Goal: Transaction & Acquisition: Purchase product/service

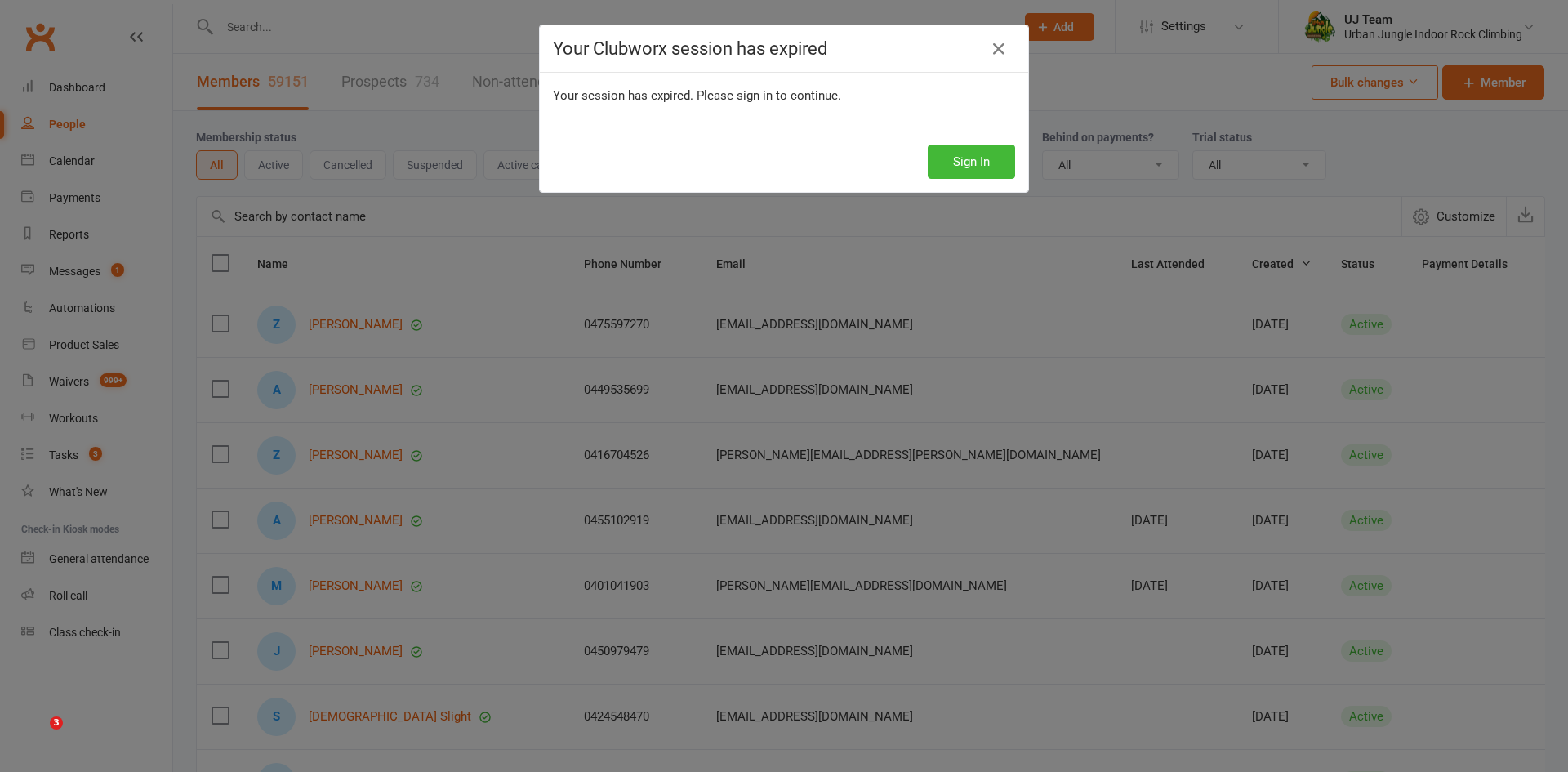
select select "100"
click at [992, 51] on link at bounding box center [999, 49] width 26 height 26
click at [1008, 53] on h4 "Your Clubworx session has expired" at bounding box center [784, 48] width 462 height 20
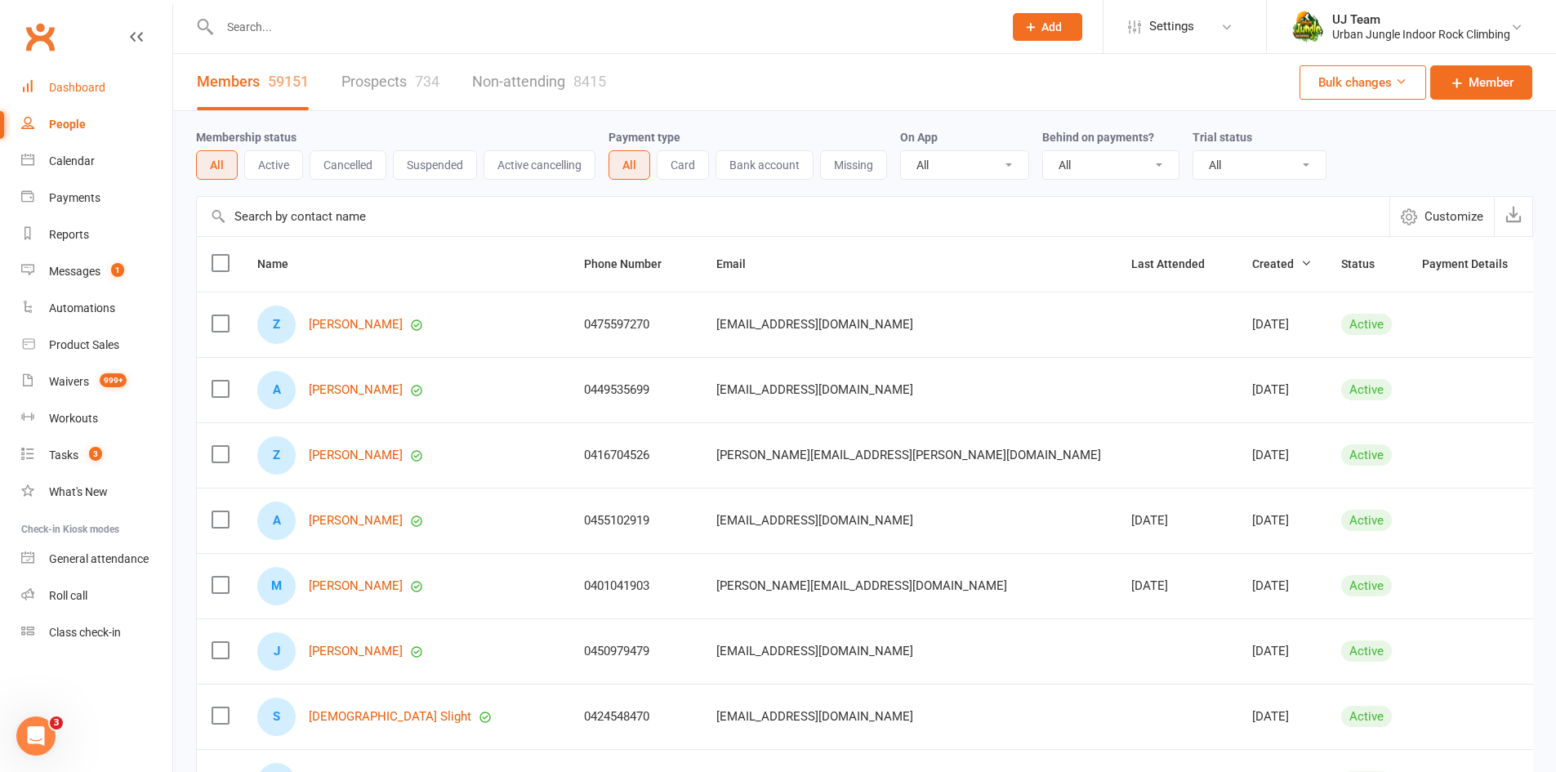
click at [79, 91] on div "Dashboard" at bounding box center [77, 87] width 56 height 13
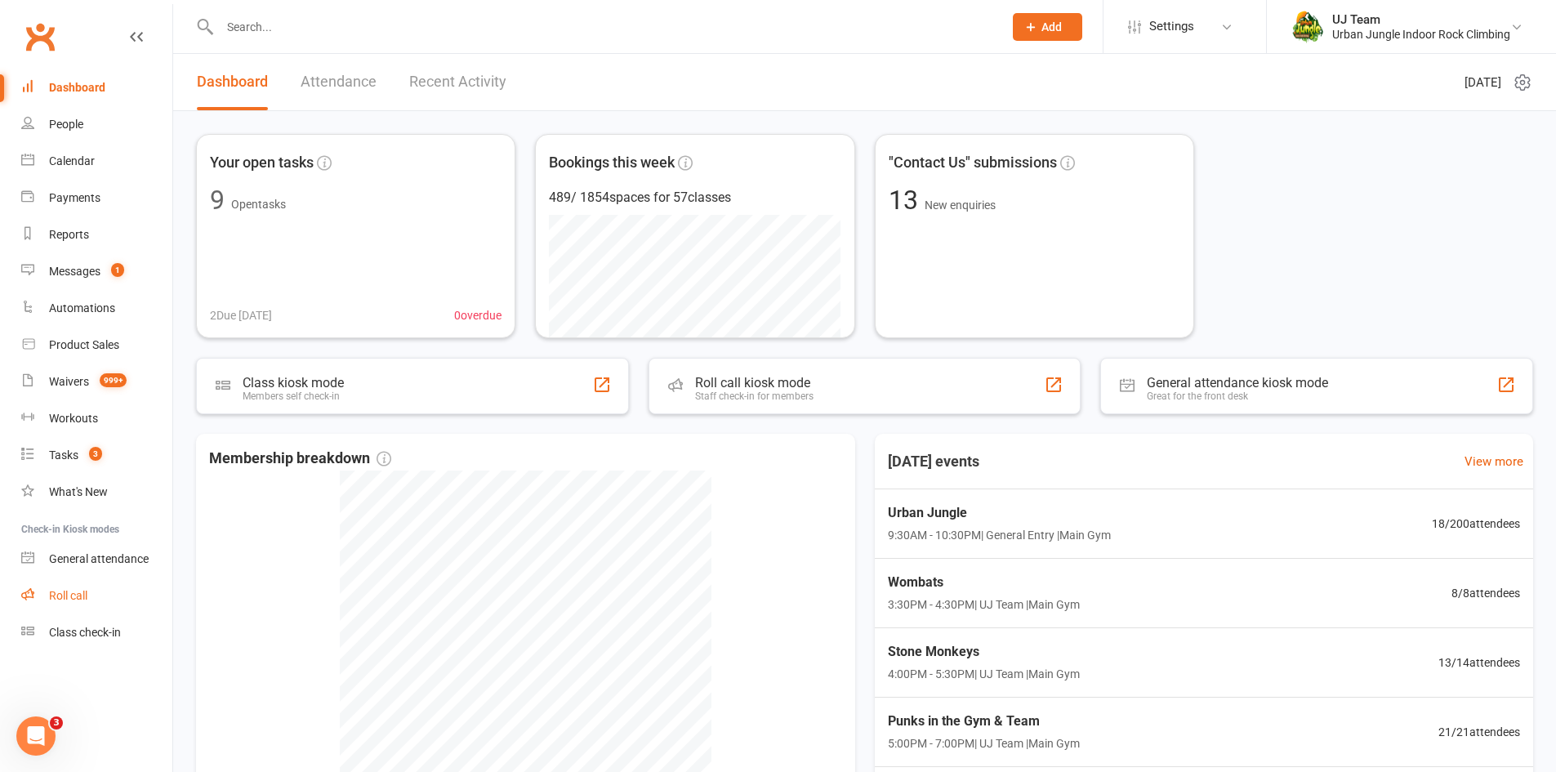
click at [86, 596] on div "Roll call" at bounding box center [68, 595] width 38 height 13
click at [71, 384] on div "Waivers" at bounding box center [69, 381] width 40 height 13
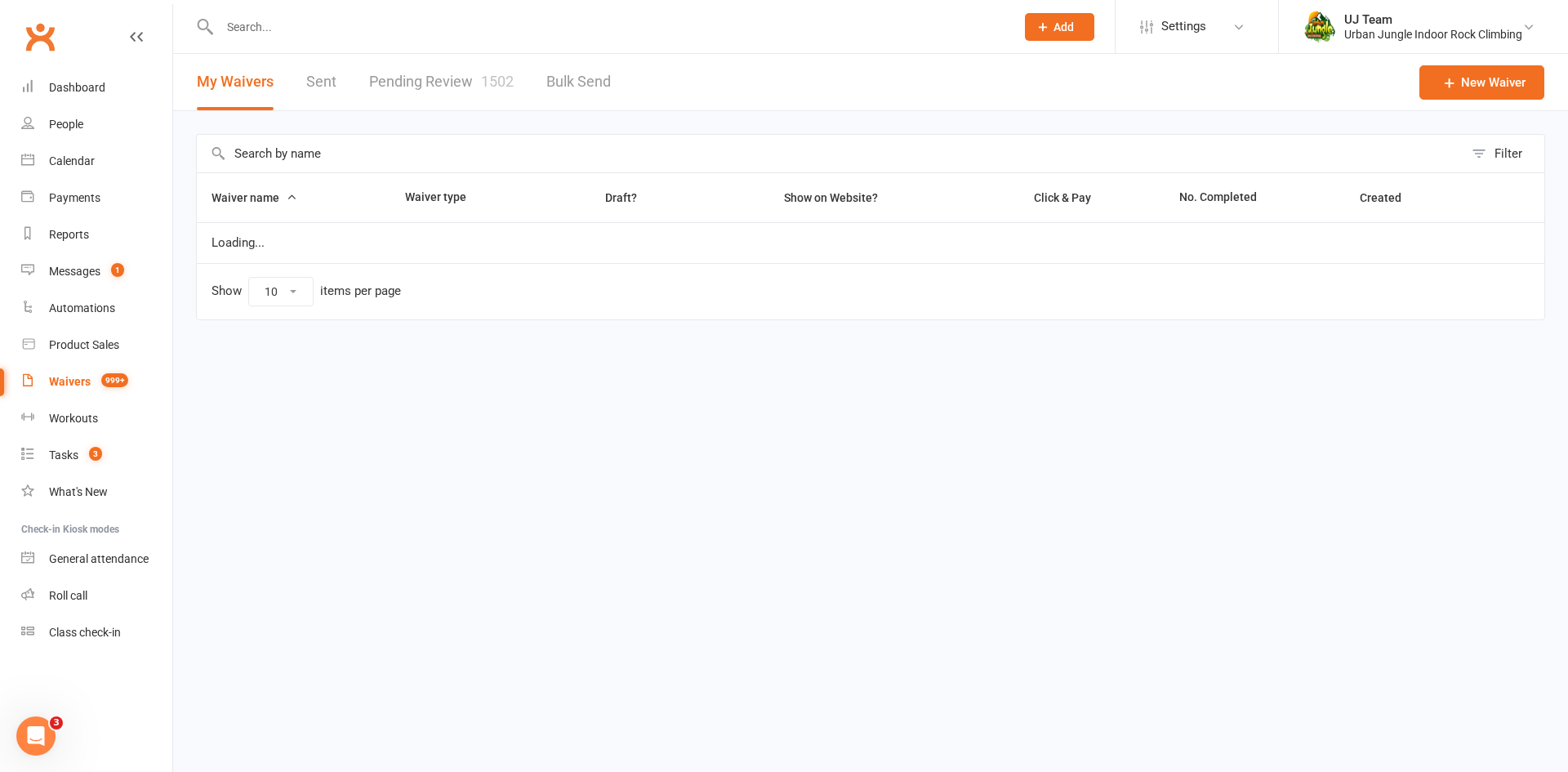
click at [431, 95] on link "Pending Review 1502" at bounding box center [441, 82] width 145 height 56
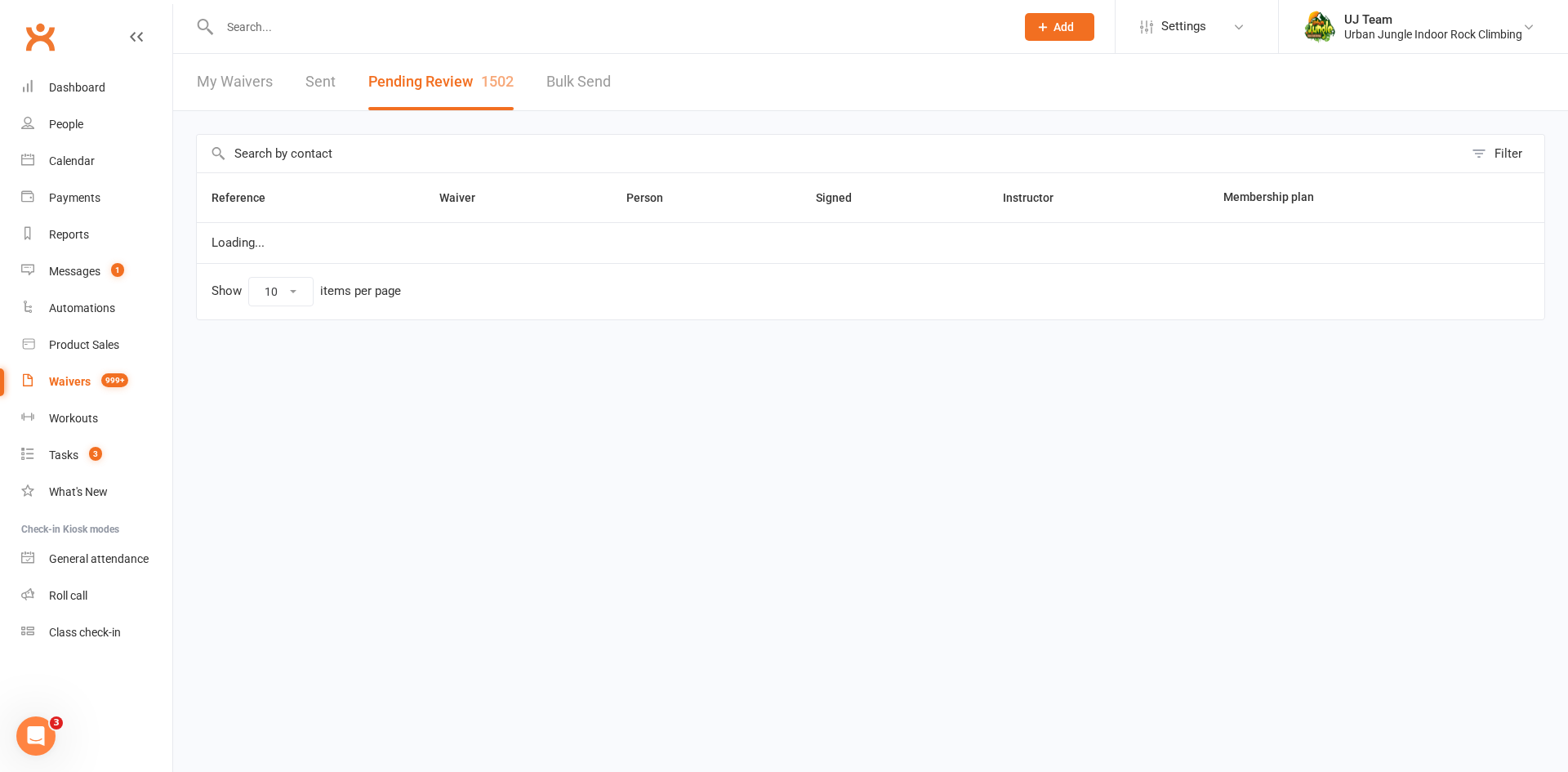
select select "25"
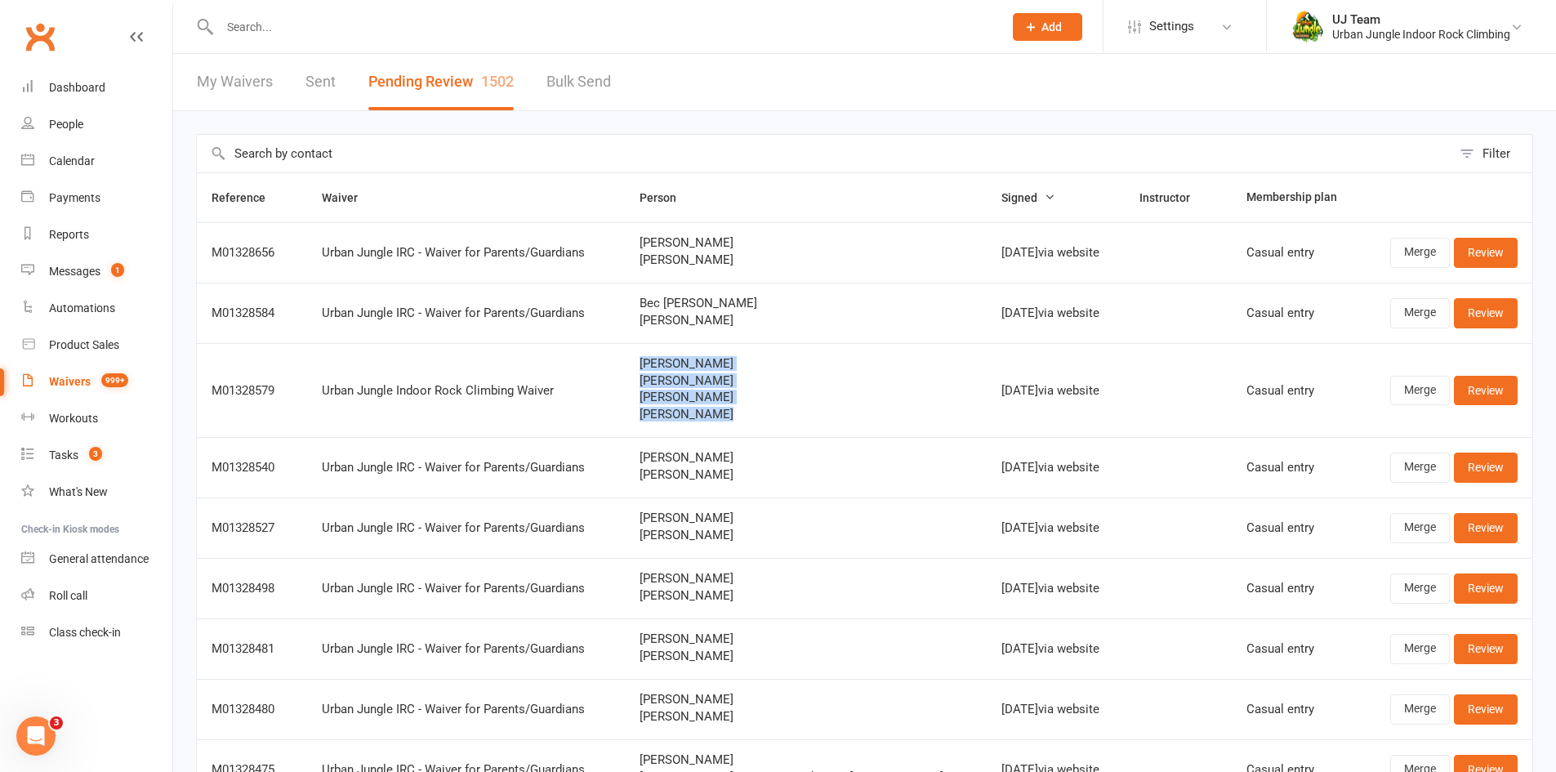
drag, startPoint x: 756, startPoint y: 421, endPoint x: 650, endPoint y: 350, distance: 127.3
click at [650, 350] on td "[PERSON_NAME] [PERSON_NAME] [PERSON_NAME]" at bounding box center [806, 390] width 362 height 94
copy div "[PERSON_NAME] [PERSON_NAME] [PERSON_NAME]"
click at [1479, 389] on link "Review" at bounding box center [1485, 390] width 64 height 29
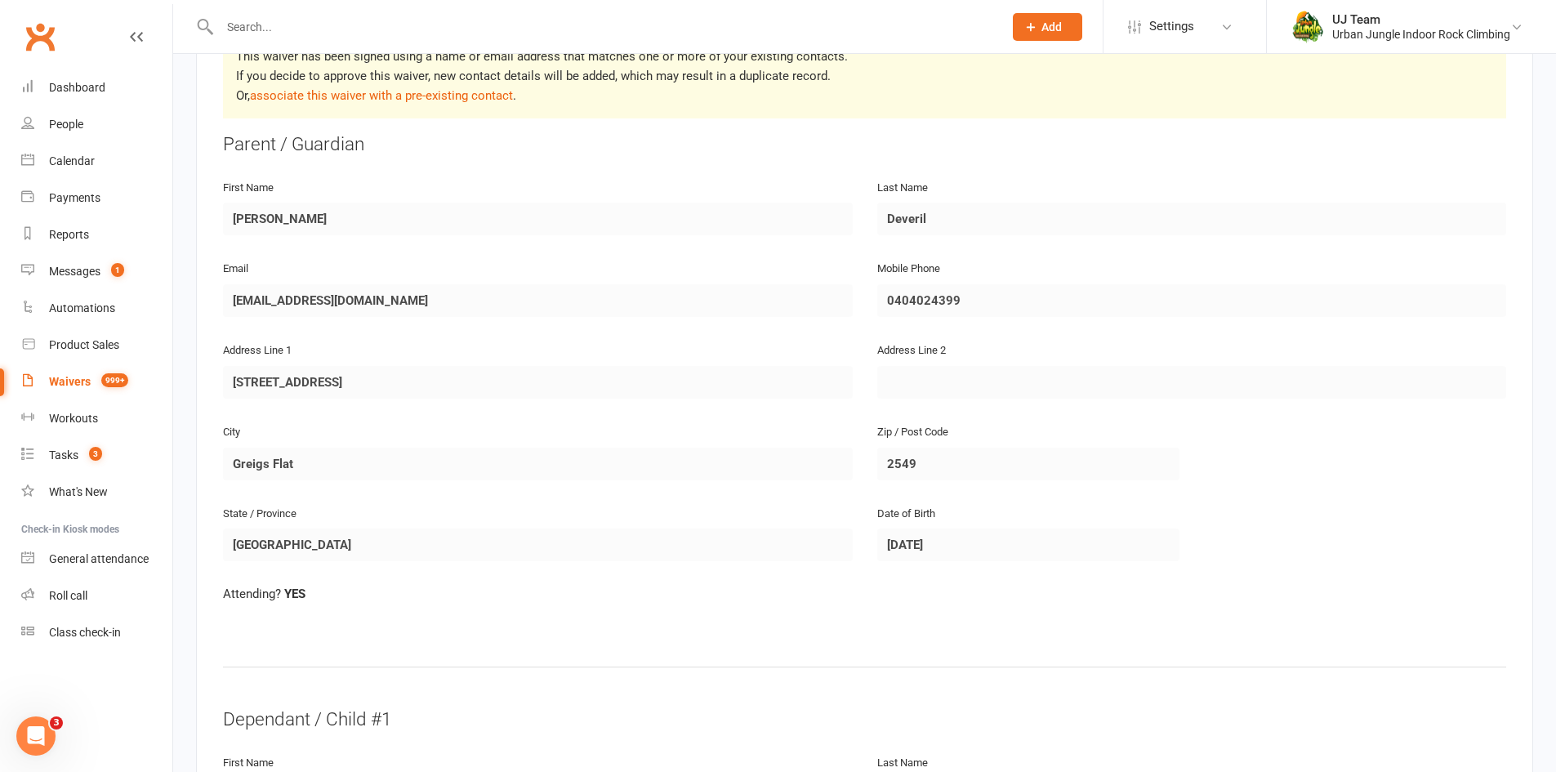
scroll to position [245, 0]
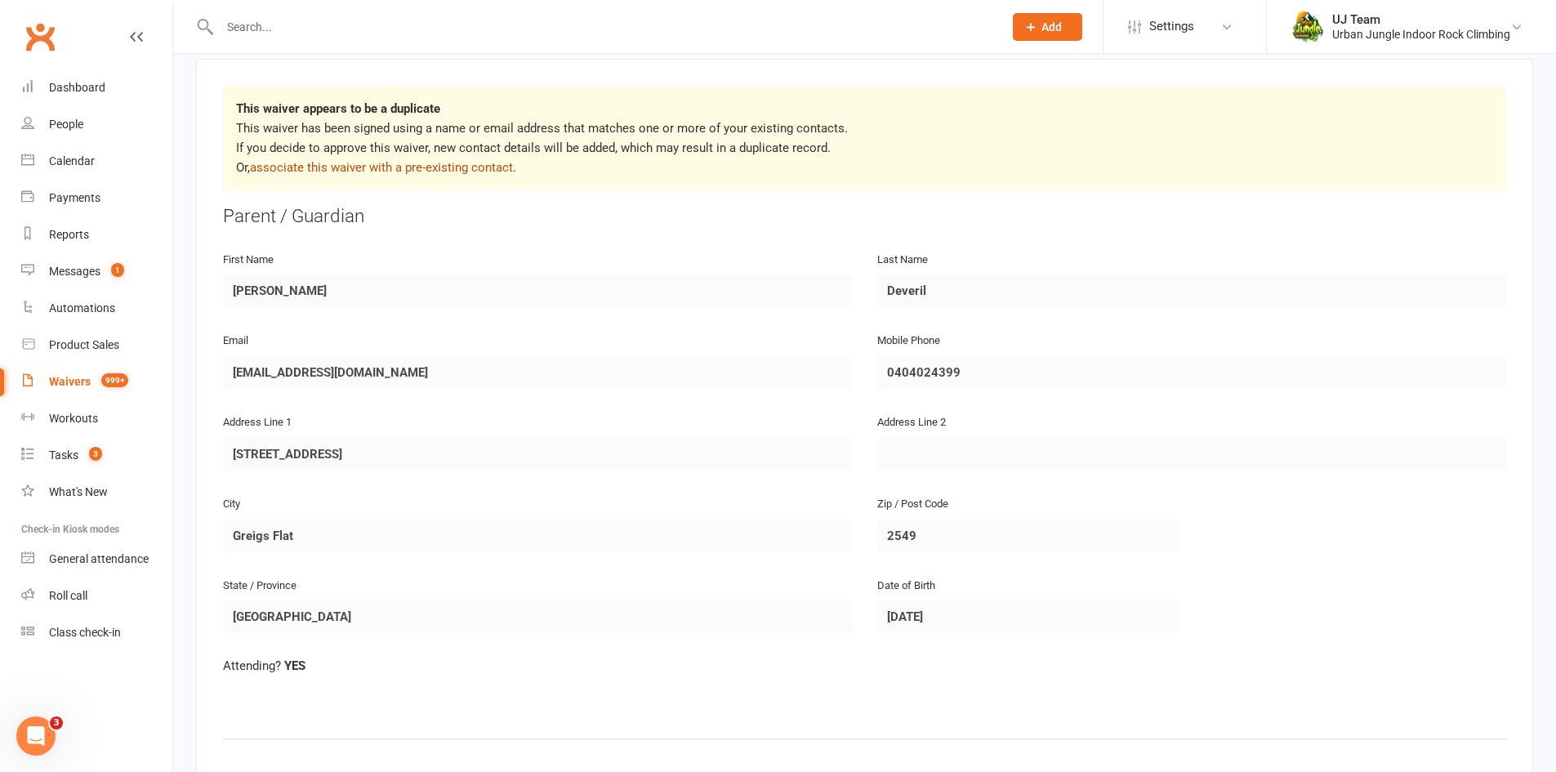
click at [381, 160] on link "associate this waiver with a pre-existing contact" at bounding box center [381, 167] width 263 height 15
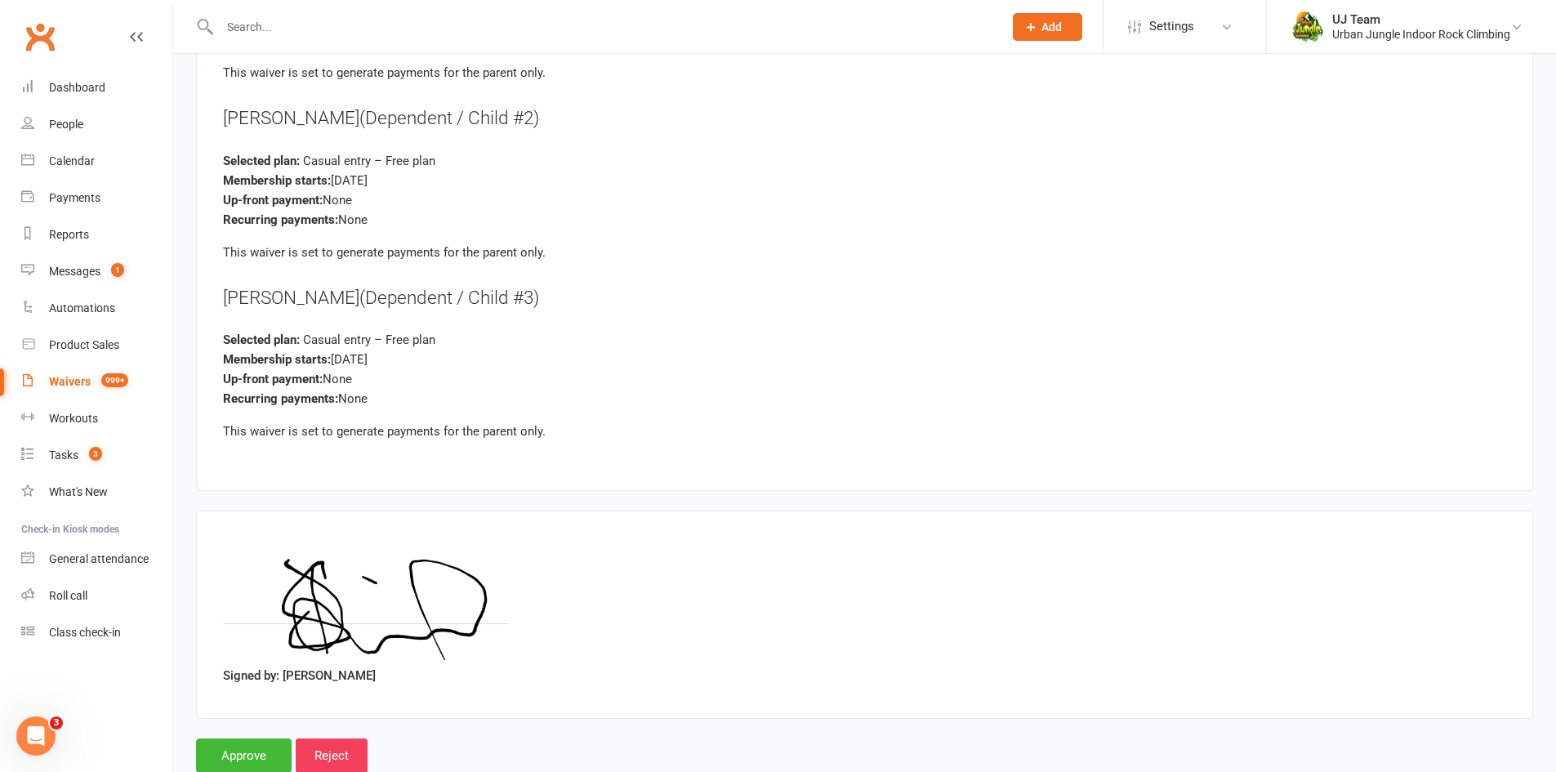
scroll to position [3327, 0]
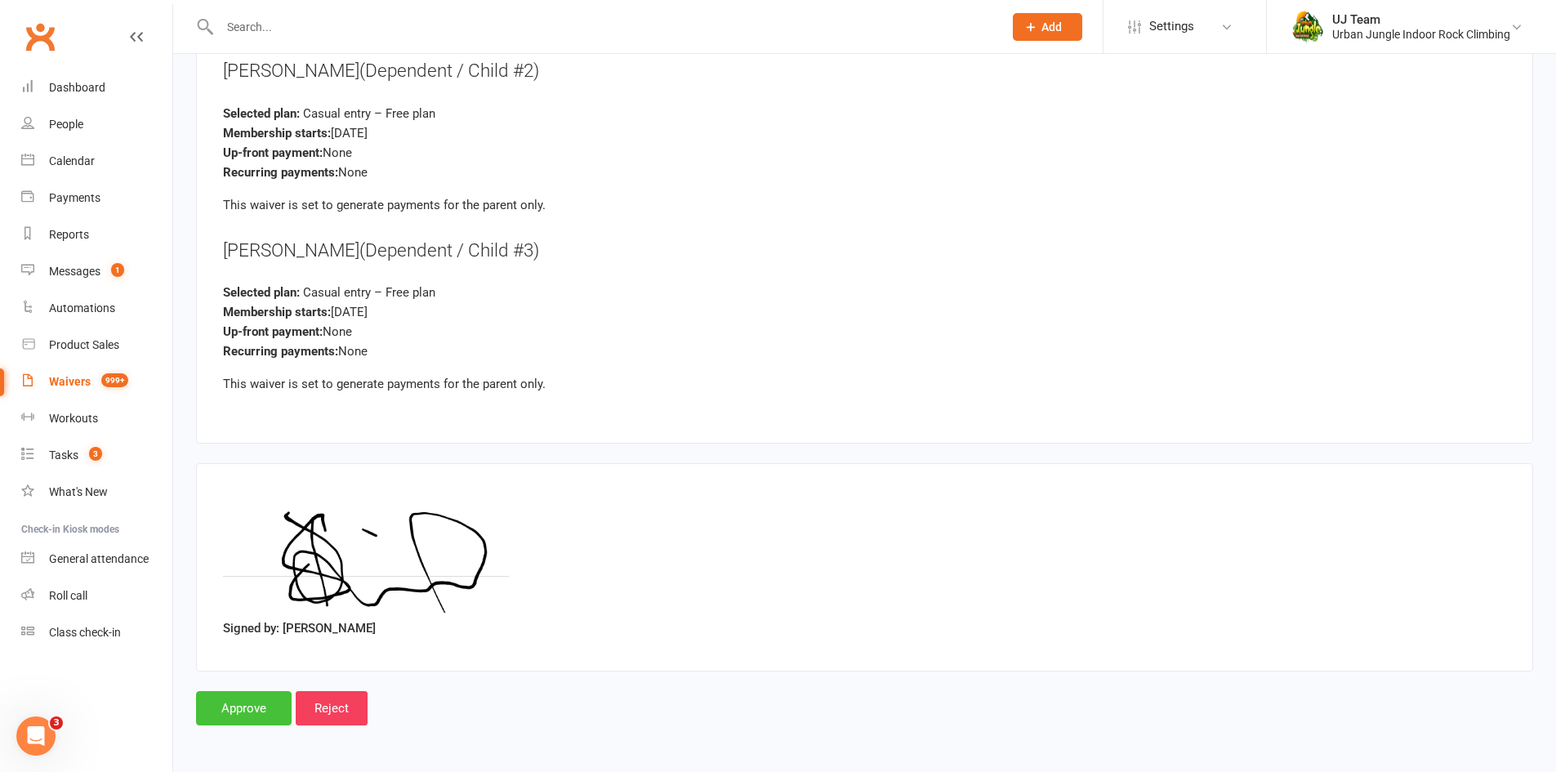
click at [252, 710] on input "Approve" at bounding box center [244, 708] width 96 height 34
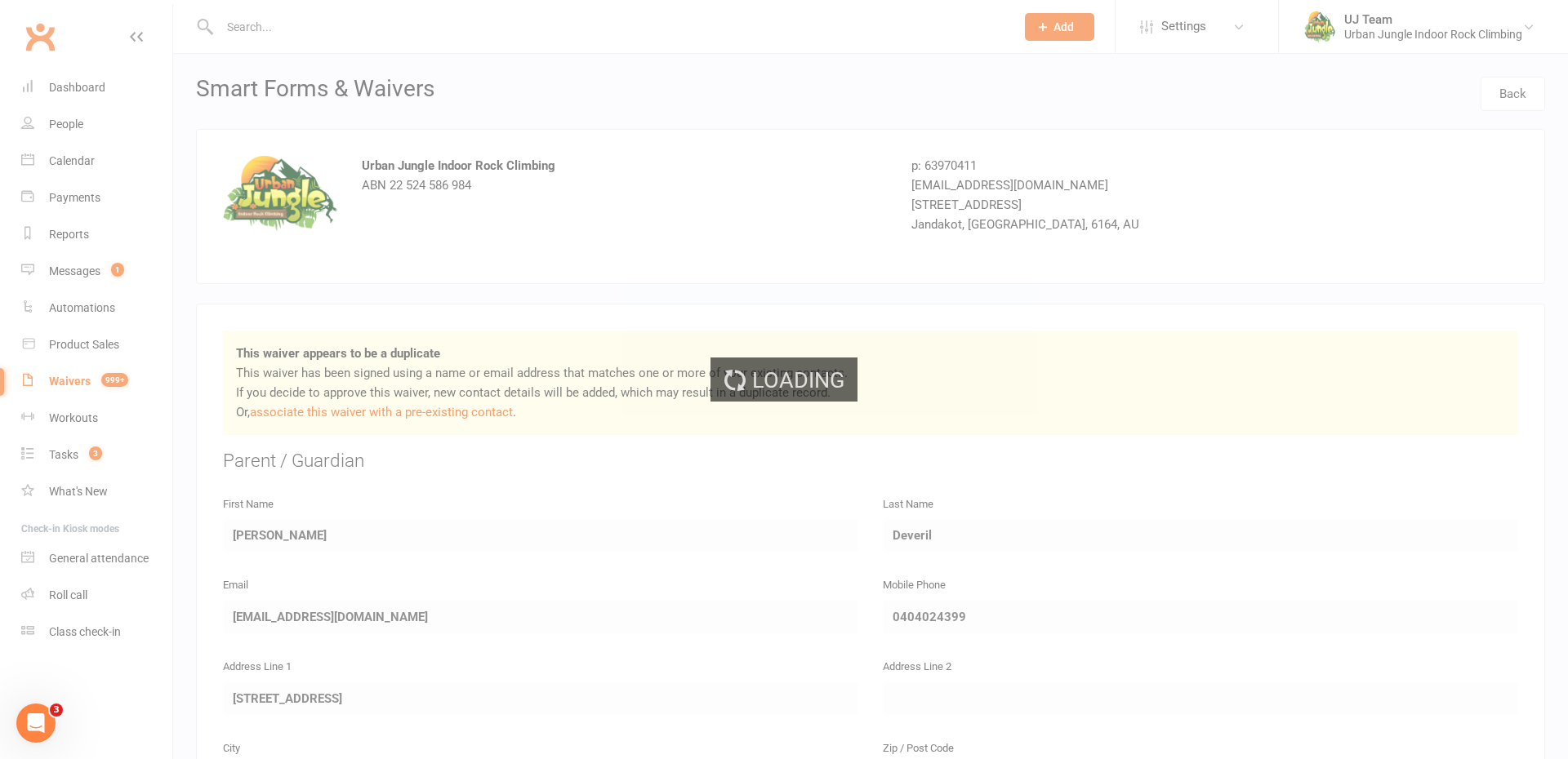
select select "25"
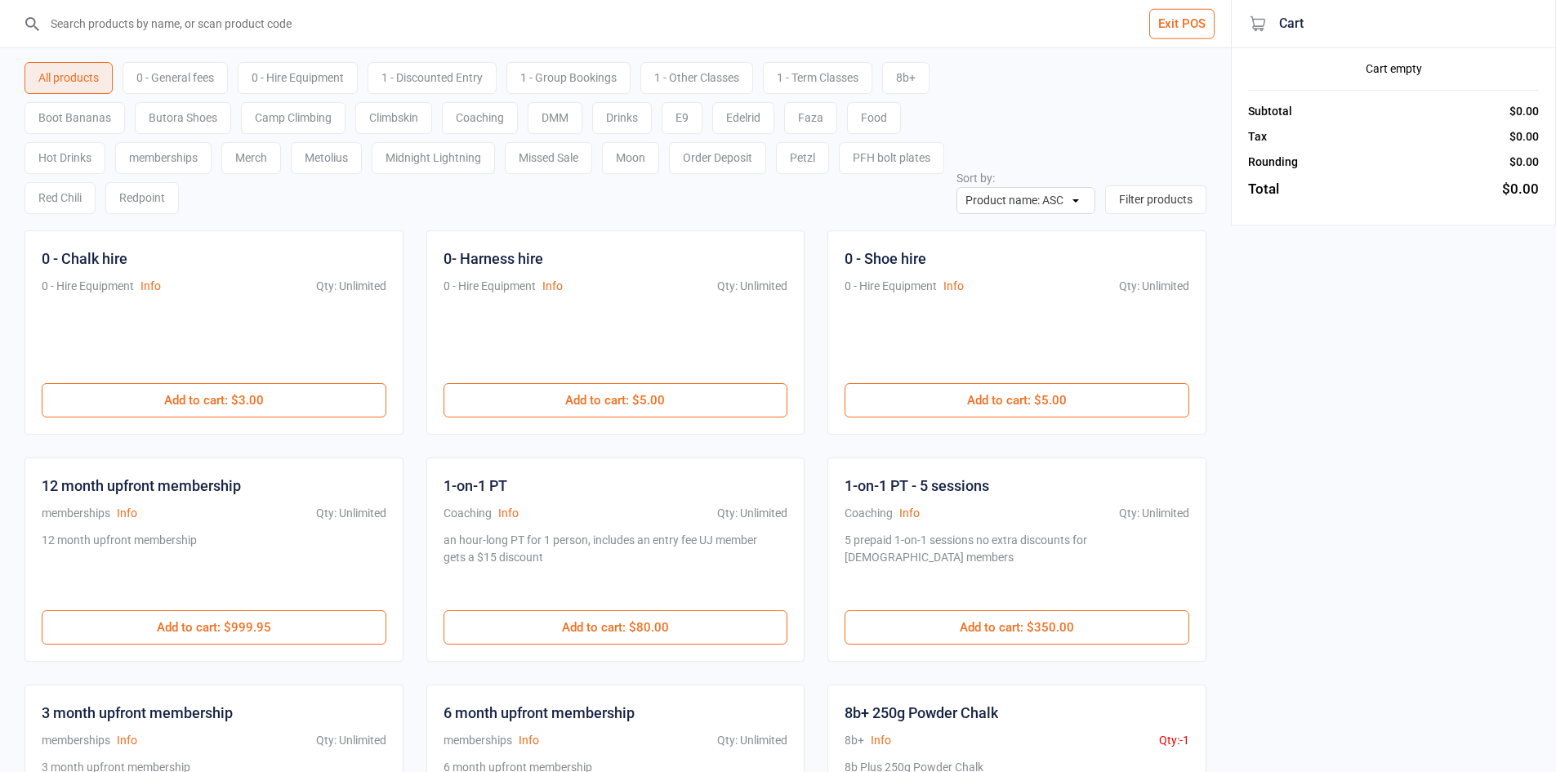
click at [145, 20] on input "search" at bounding box center [624, 23] width 1165 height 47
type input "[PERSON_NAME] [PERSON_NAME] [PERSON_NAME]"
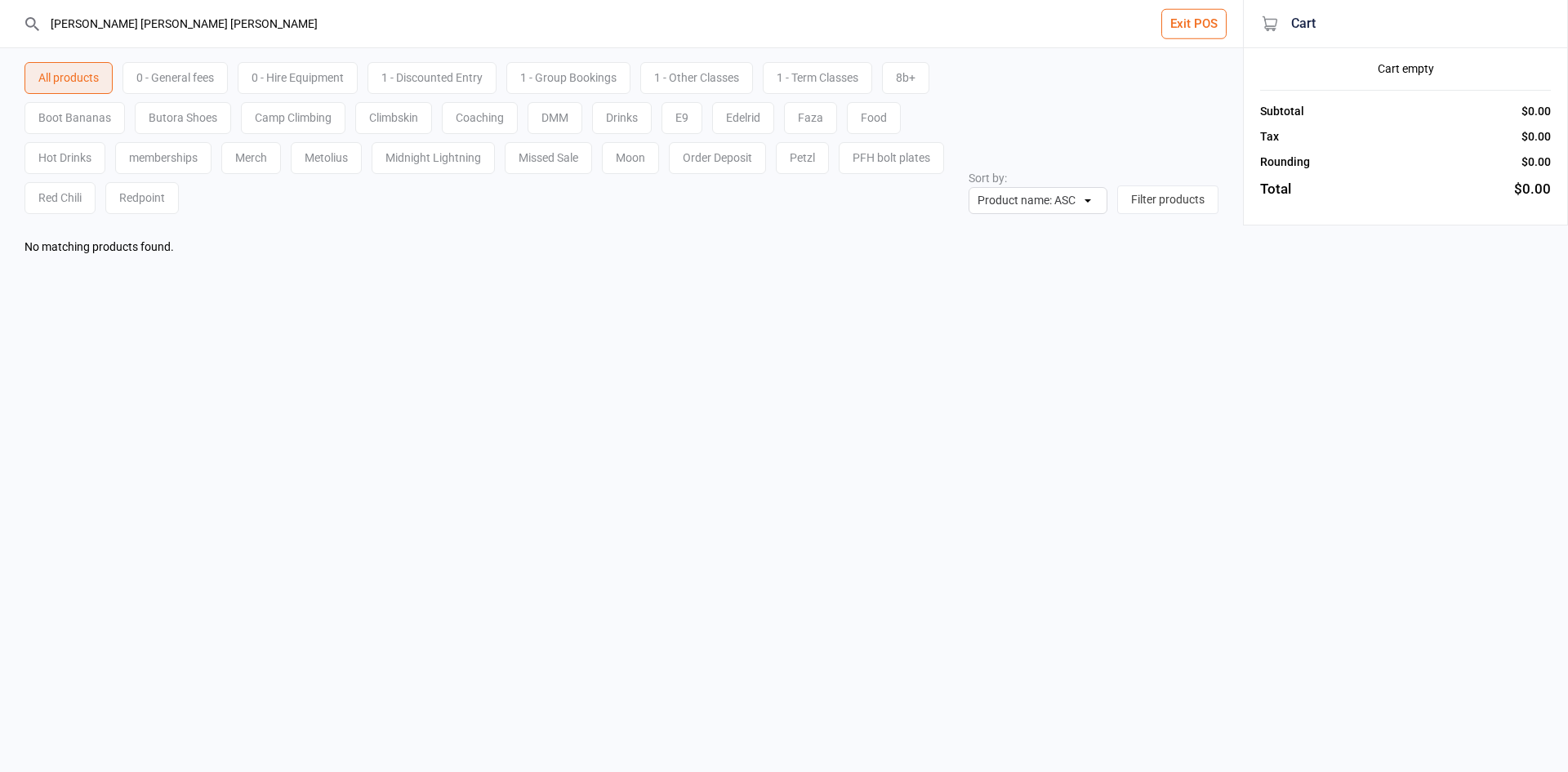
drag, startPoint x: 358, startPoint y: 24, endPoint x: 0, endPoint y: -66, distance: 369.5
click at [0, 0] on html "[PERSON_NAME] [PERSON_NAME] [PERSON_NAME] Exit POS All products 0 - General fee…" at bounding box center [784, 386] width 1568 height 772
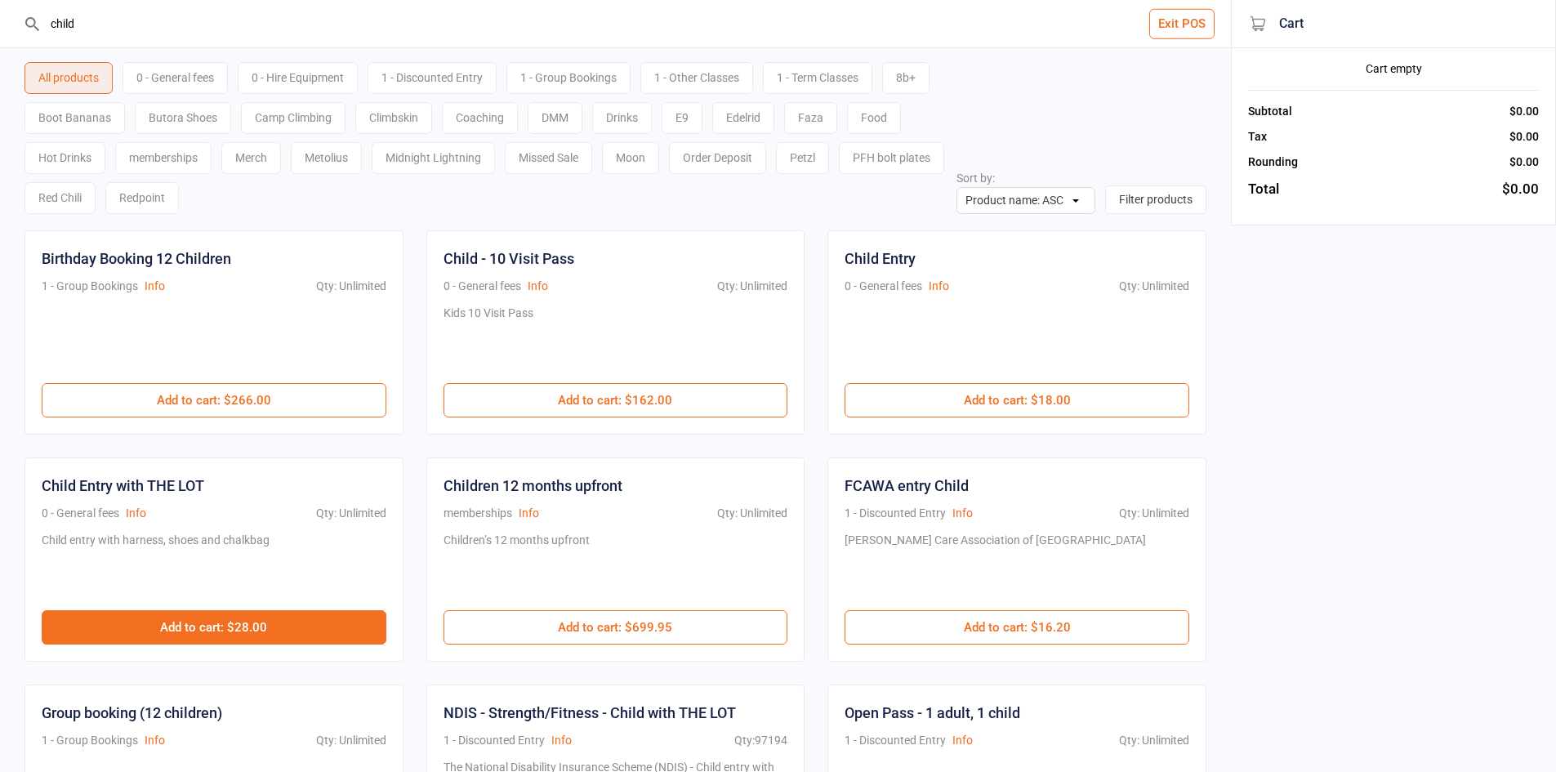
type input "child"
click at [233, 616] on button "Add to cart : $28.00" at bounding box center [214, 627] width 345 height 34
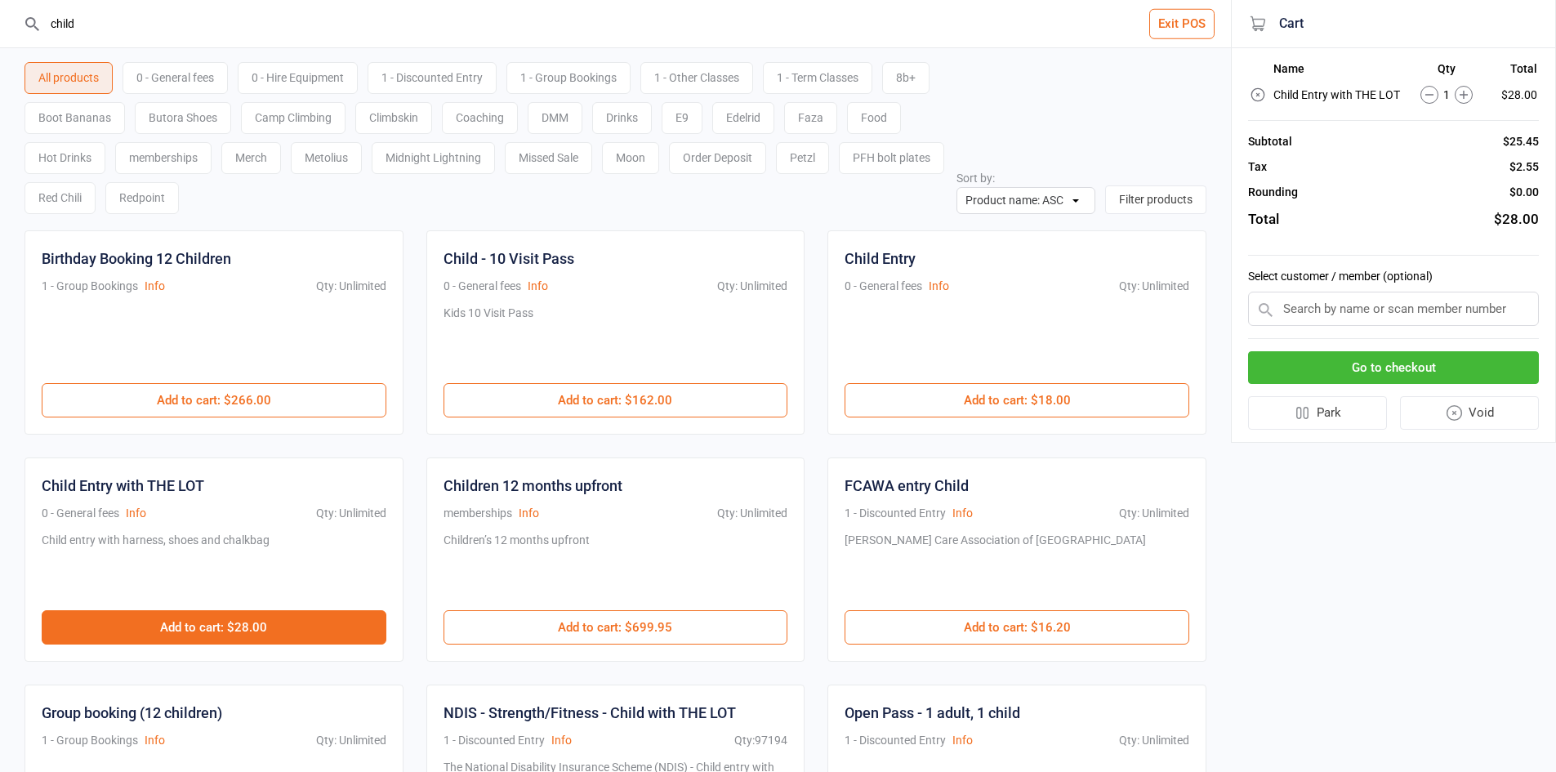
click at [235, 625] on button "Add to cart : $28.00" at bounding box center [214, 627] width 345 height 34
click at [236, 625] on button "Add to cart : $28.00" at bounding box center [214, 627] width 345 height 34
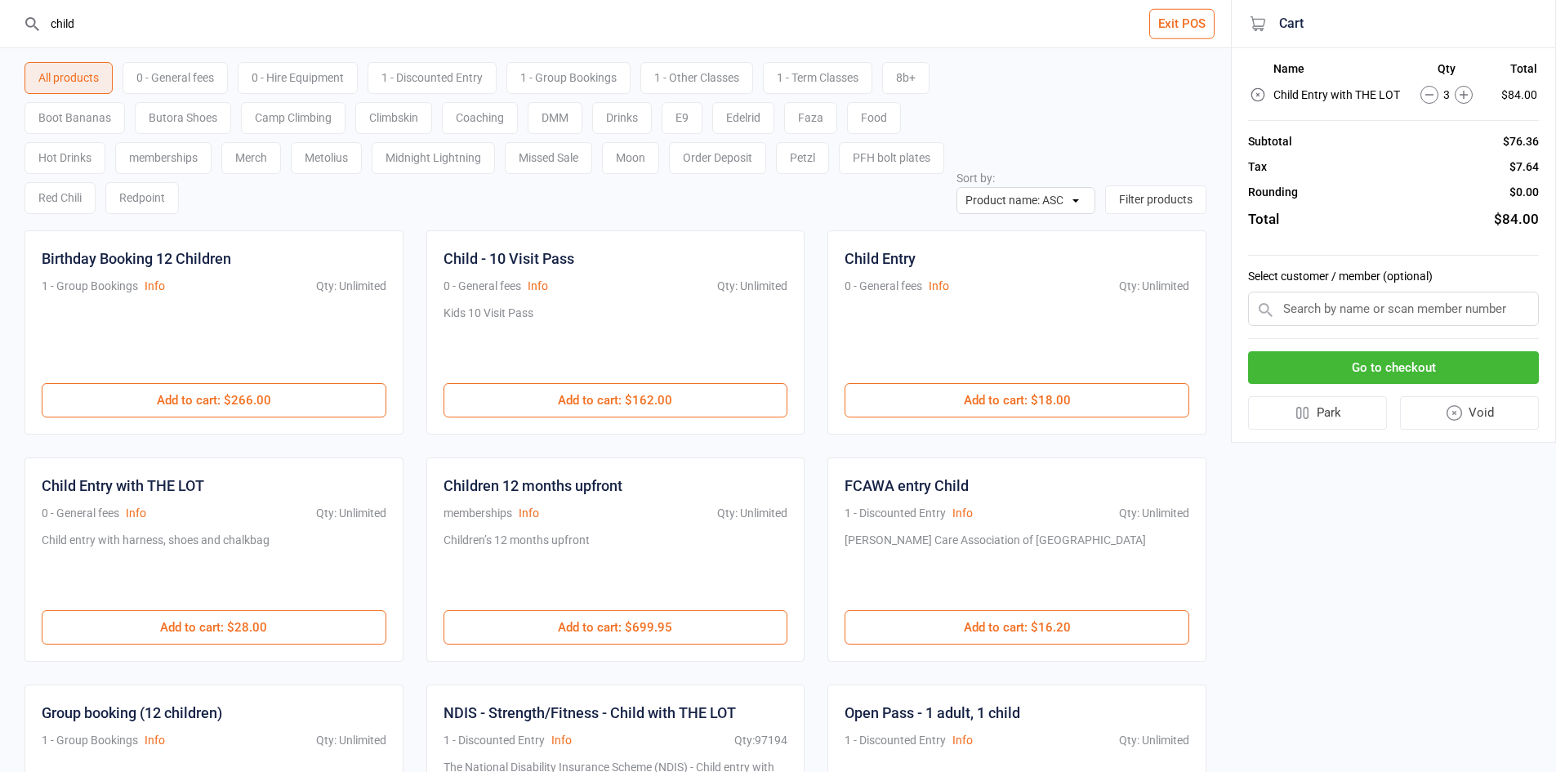
drag, startPoint x: 87, startPoint y: 24, endPoint x: 0, endPoint y: 24, distance: 86.6
click at [0, 24] on header "child Exit POS" at bounding box center [615, 24] width 1231 height 48
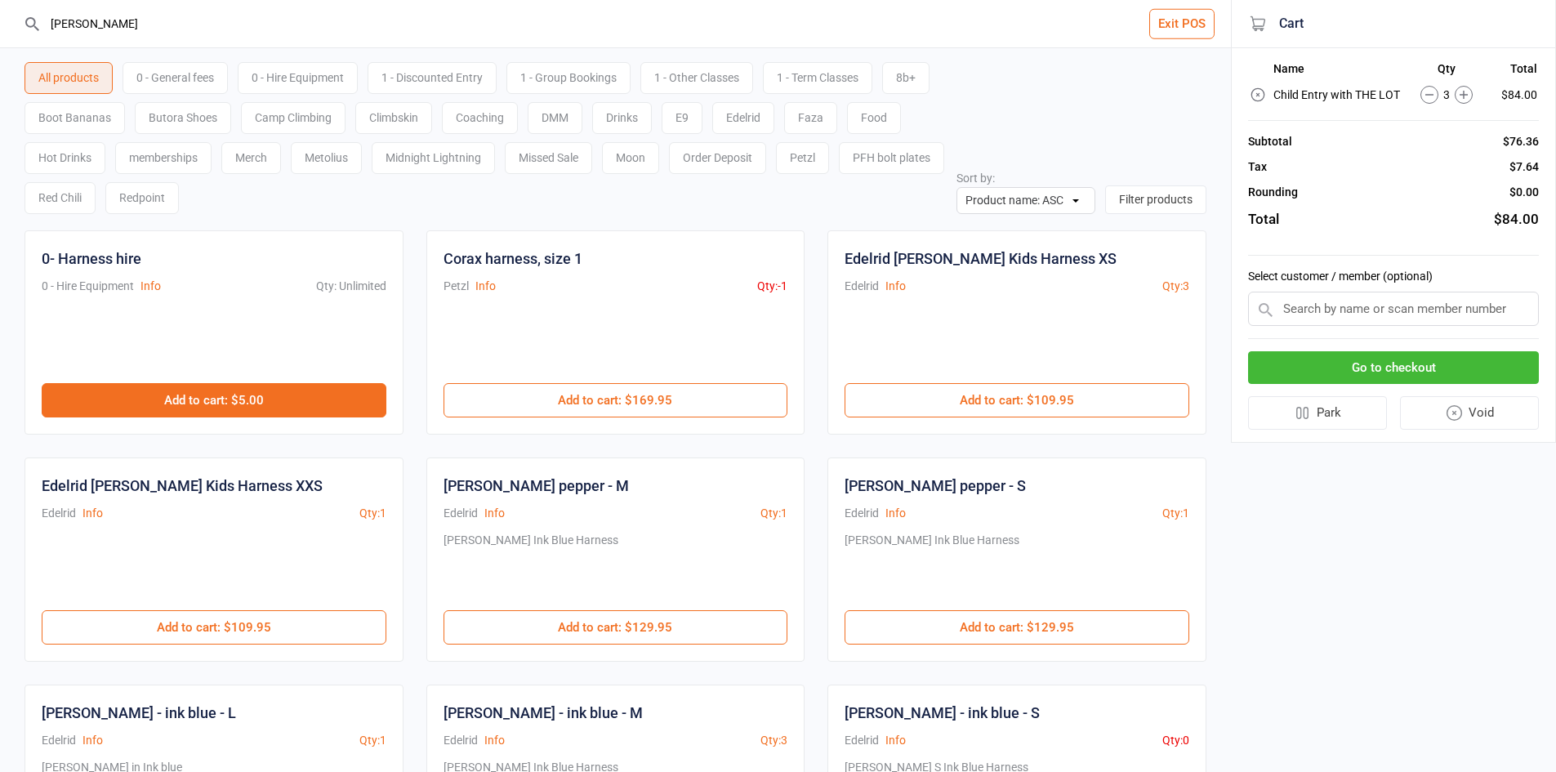
type input "[PERSON_NAME]"
click at [170, 399] on button "Add to cart : $5.00" at bounding box center [214, 400] width 345 height 34
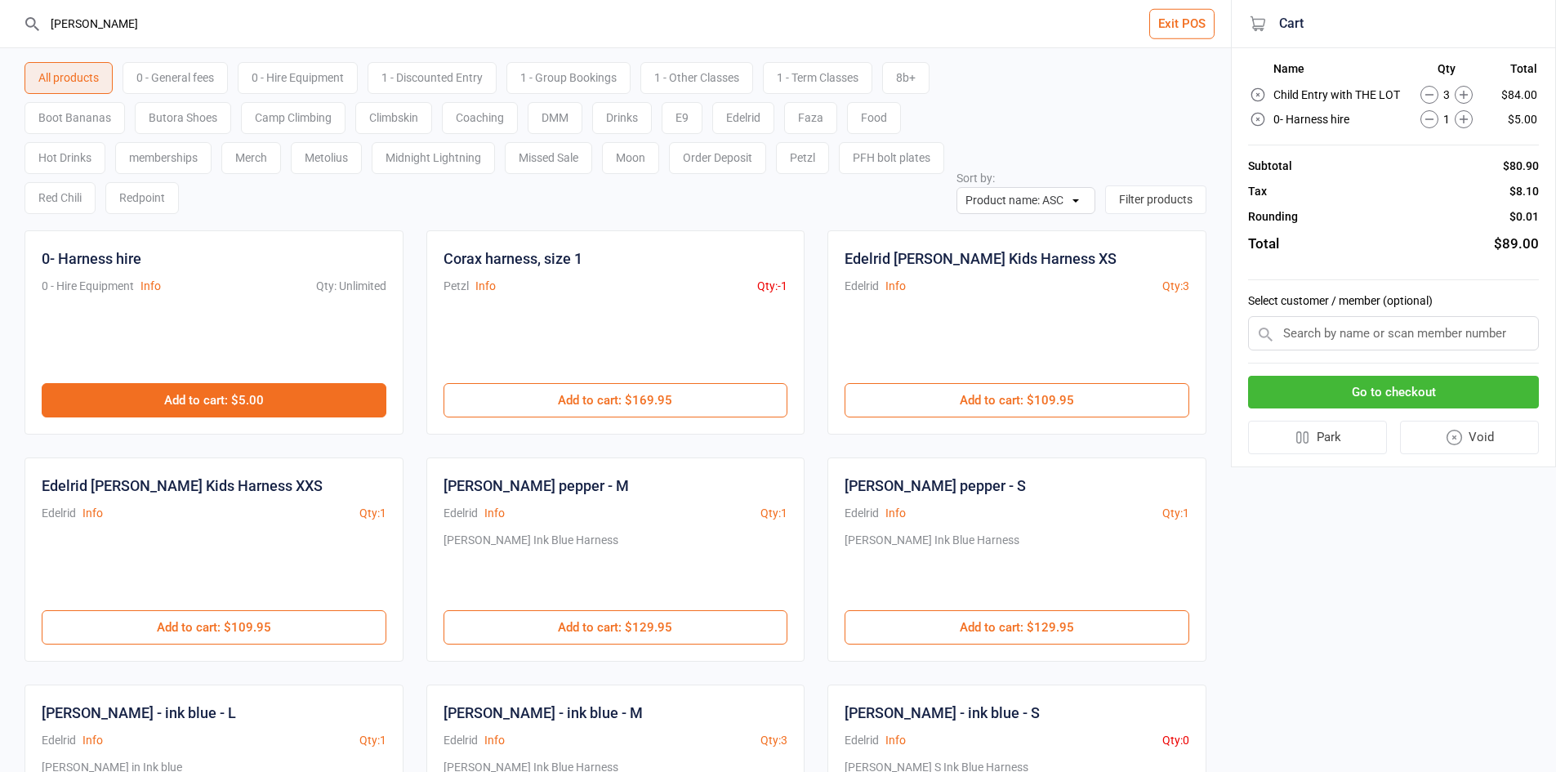
click at [169, 399] on button "Add to cart : $5.00" at bounding box center [214, 400] width 345 height 34
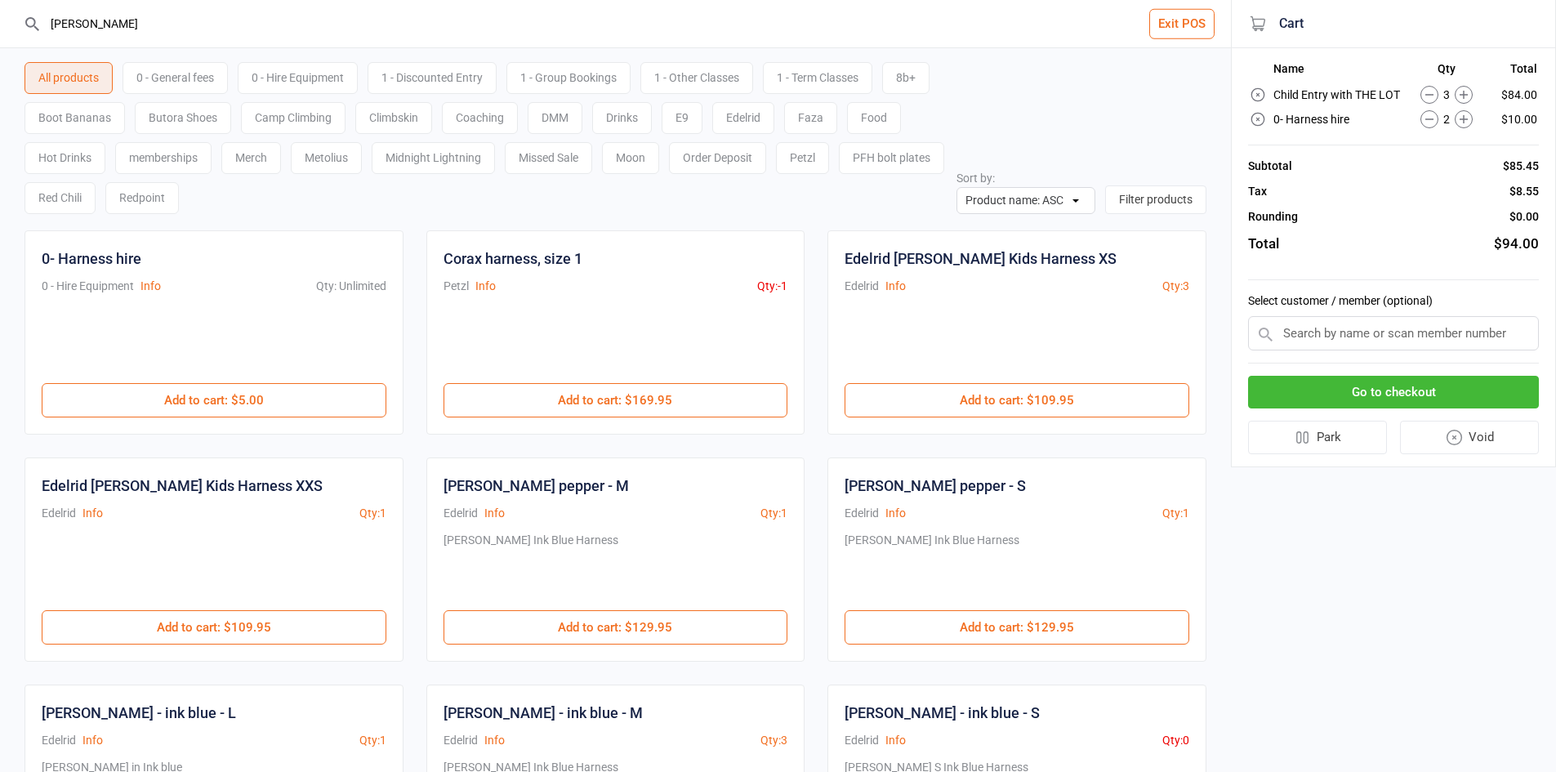
click at [1483, 394] on button "Go to checkout" at bounding box center [1393, 392] width 291 height 33
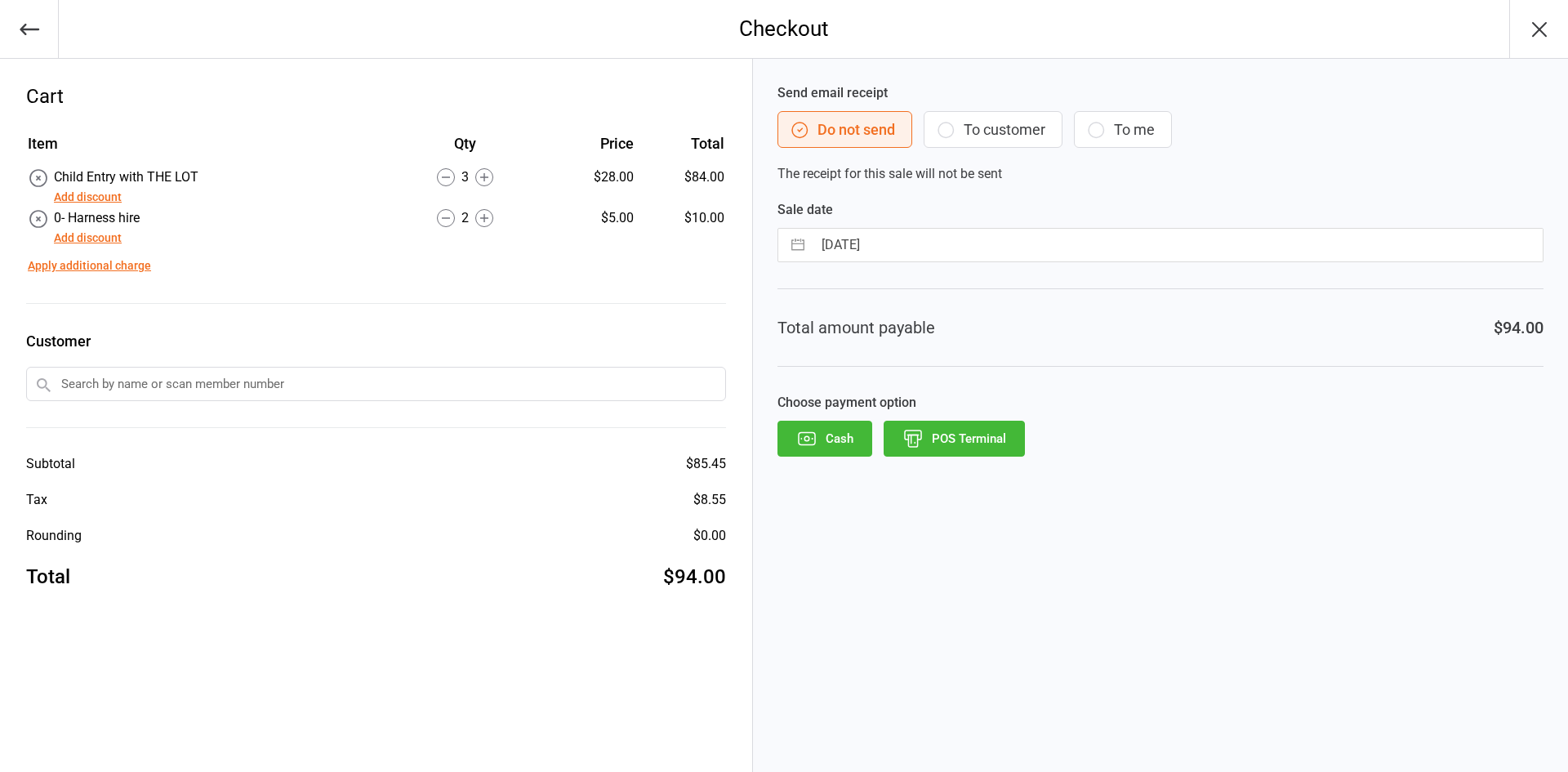
click at [964, 438] on button "POS Terminal" at bounding box center [954, 439] width 141 height 36
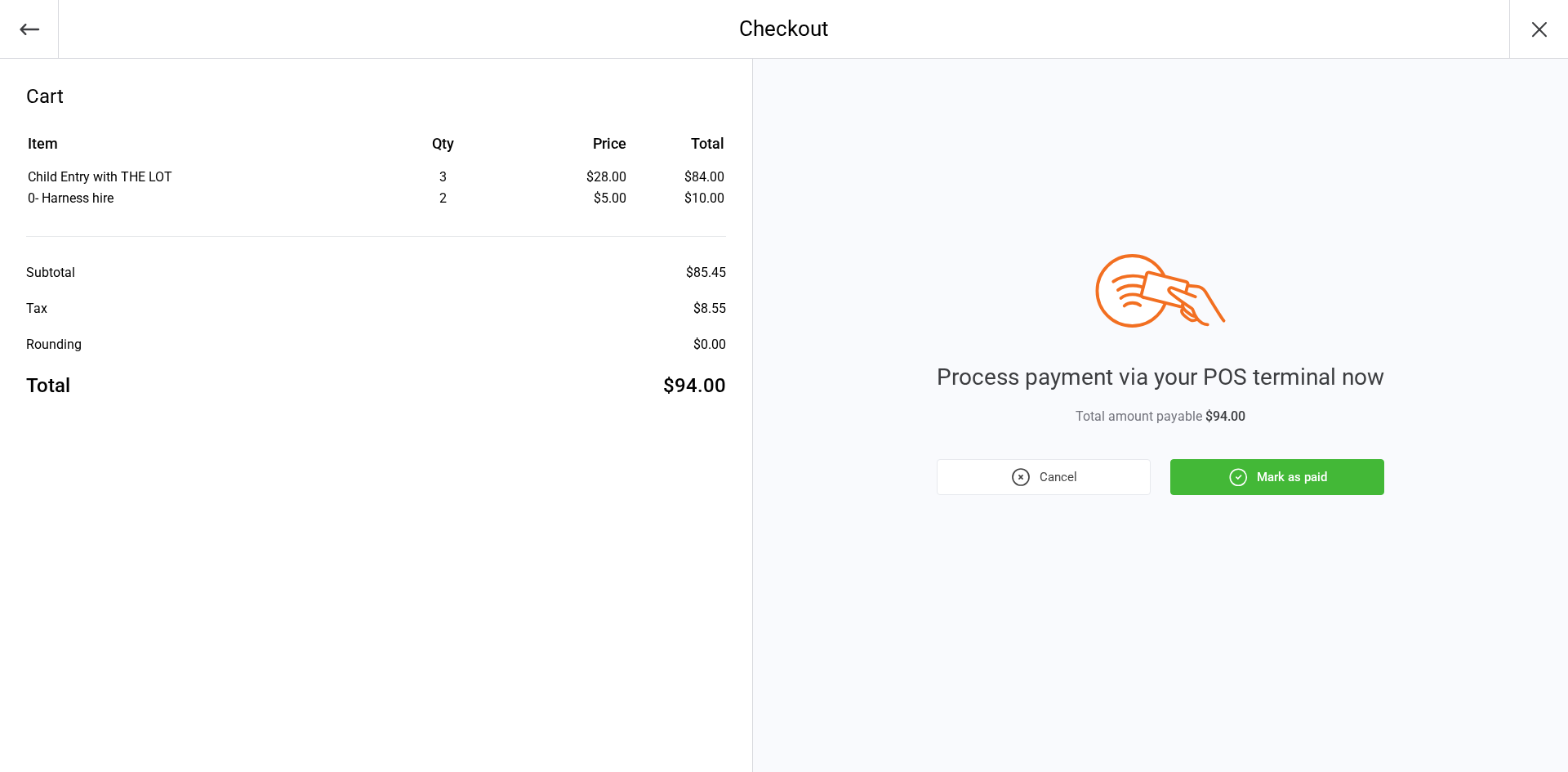
click at [1369, 463] on button "Mark as paid" at bounding box center [1277, 477] width 214 height 36
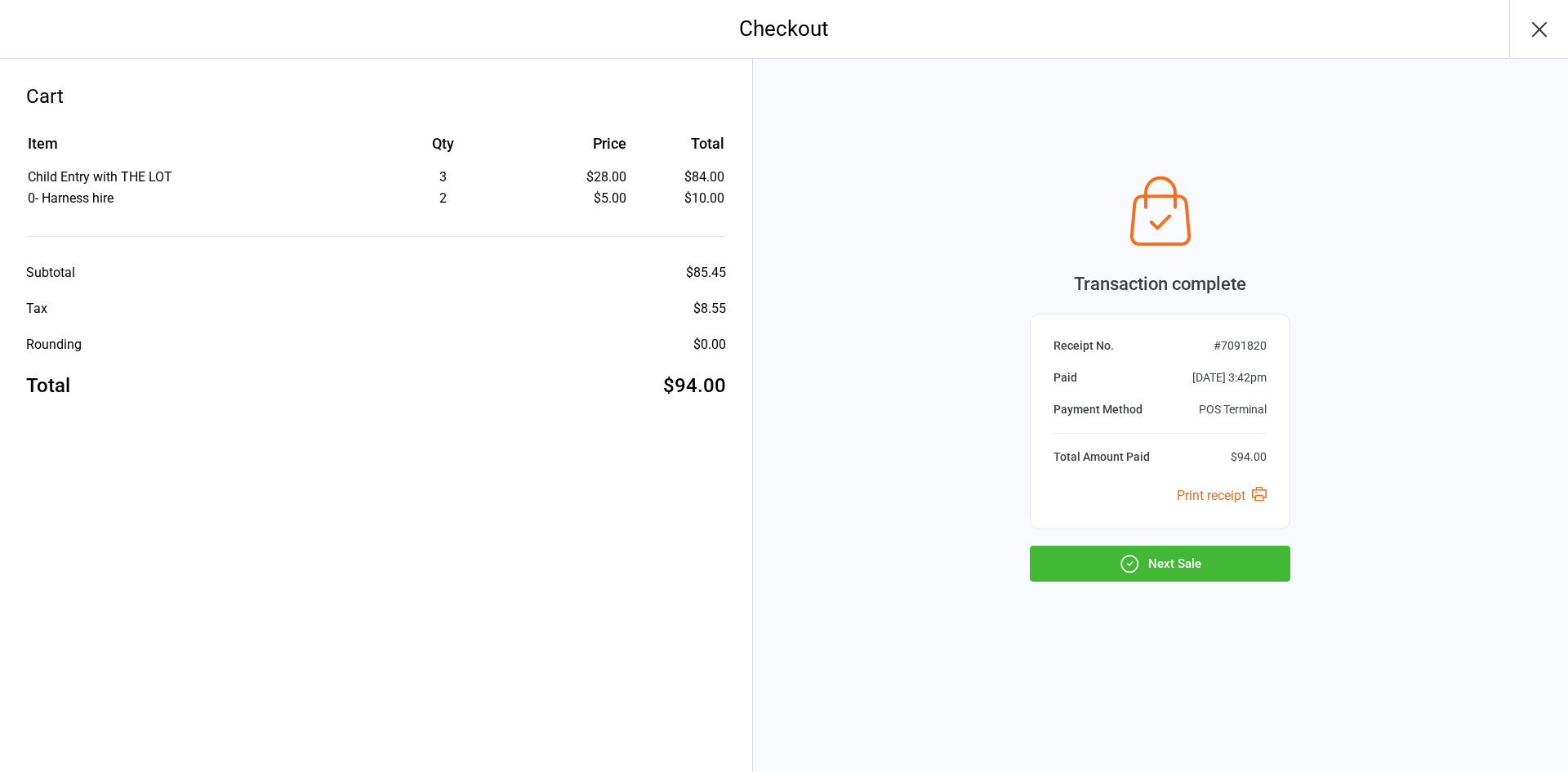
click at [1179, 559] on button "Next Sale" at bounding box center [1160, 563] width 260 height 36
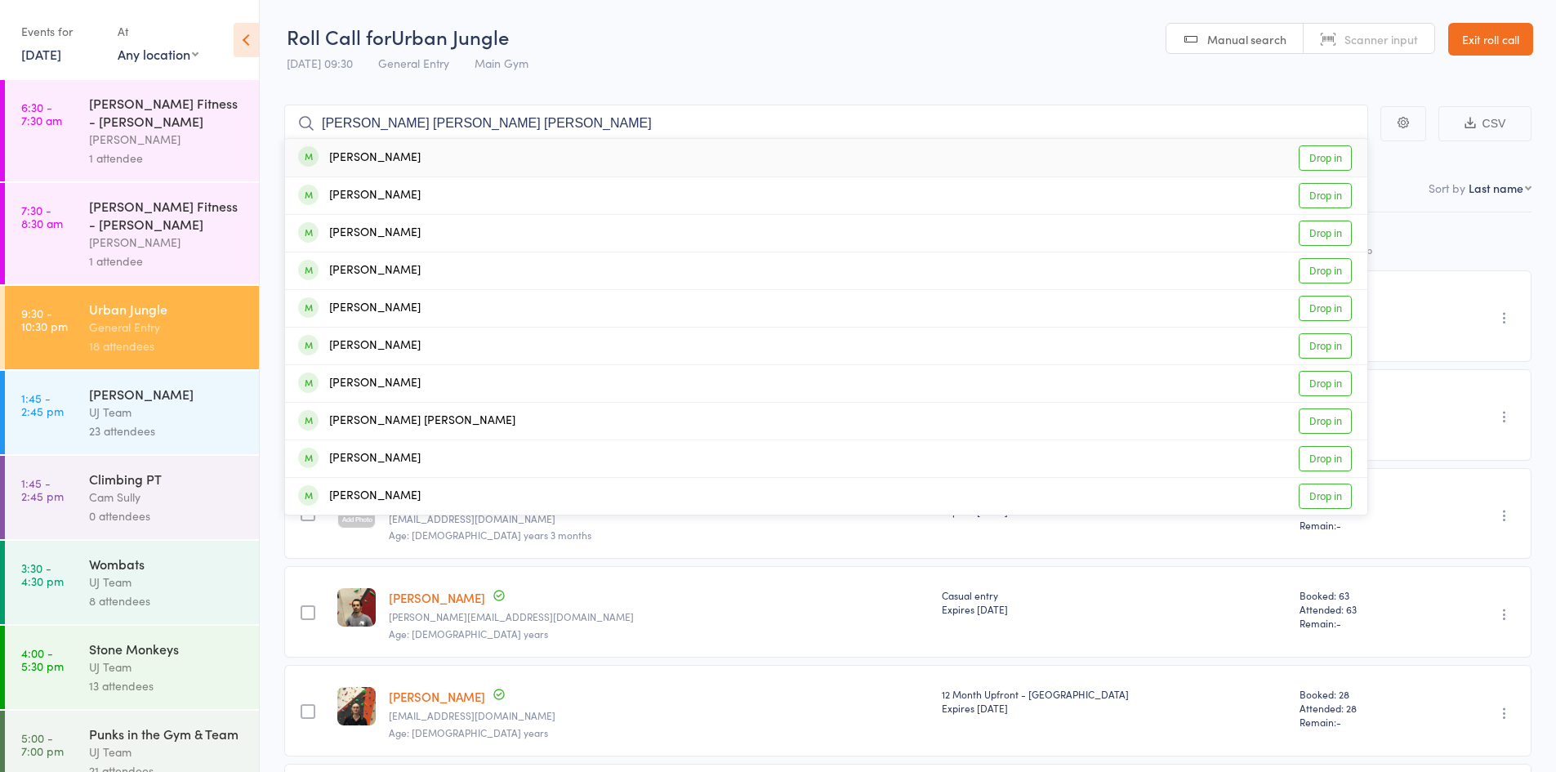
type input "[PERSON_NAME] [PERSON_NAME] [PERSON_NAME]"
click at [1320, 160] on link "Drop in" at bounding box center [1324, 157] width 53 height 25
paste input "[PERSON_NAME] [PERSON_NAME] [PERSON_NAME]"
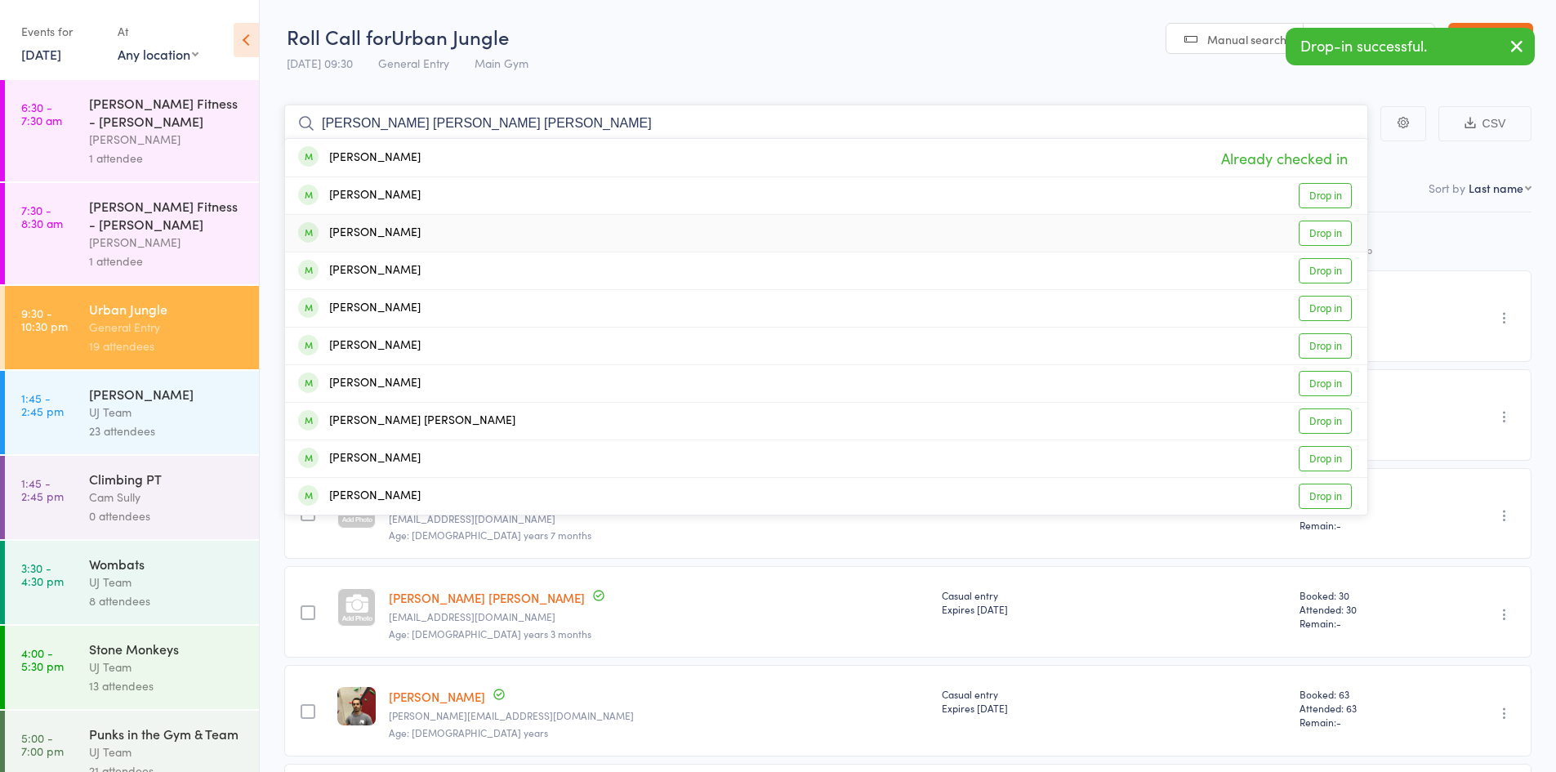
type input "[PERSON_NAME] [PERSON_NAME] [PERSON_NAME]"
click at [1323, 231] on link "Drop in" at bounding box center [1324, 232] width 53 height 25
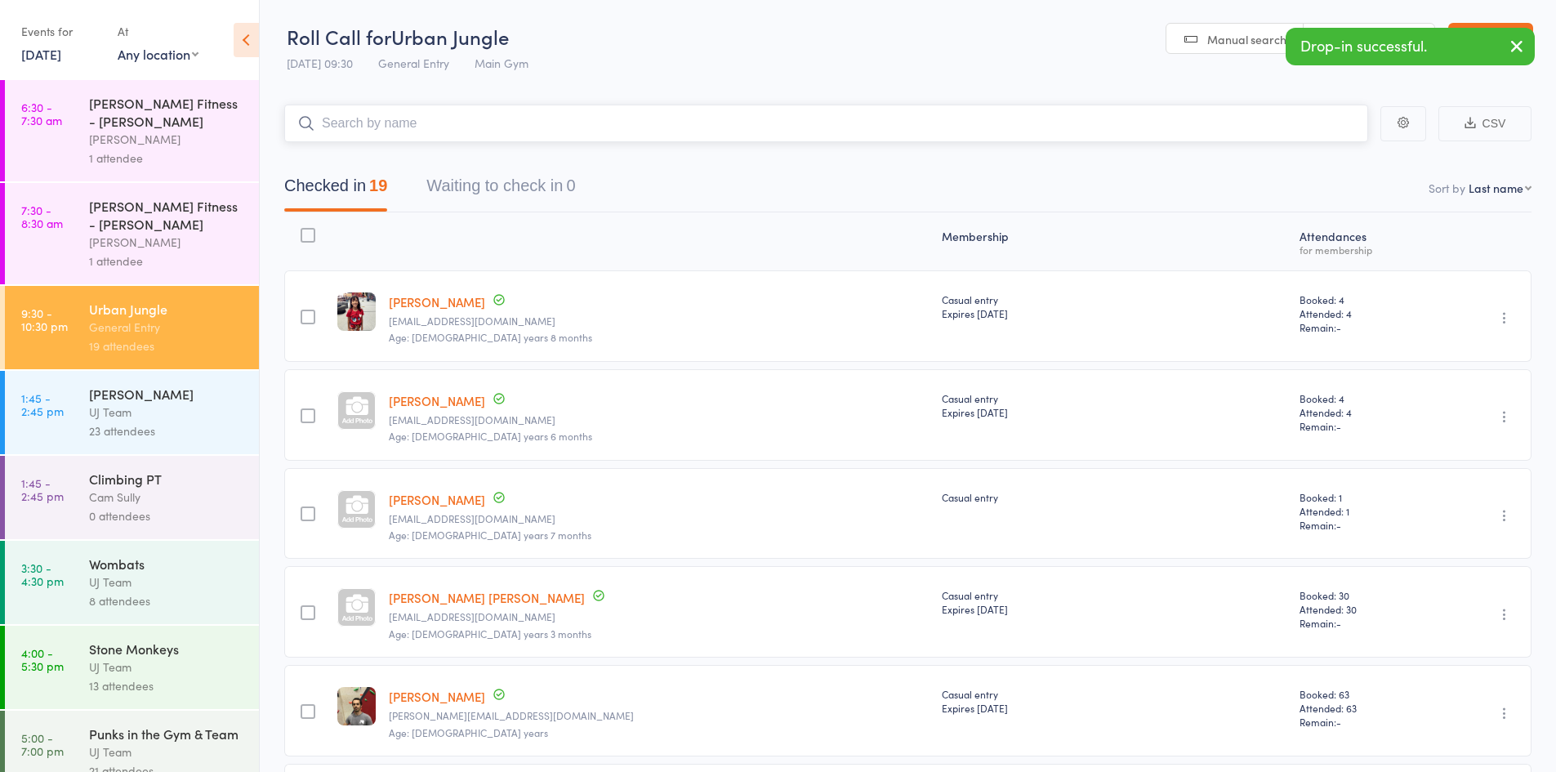
paste input "[PERSON_NAME] [PERSON_NAME] [PERSON_NAME]"
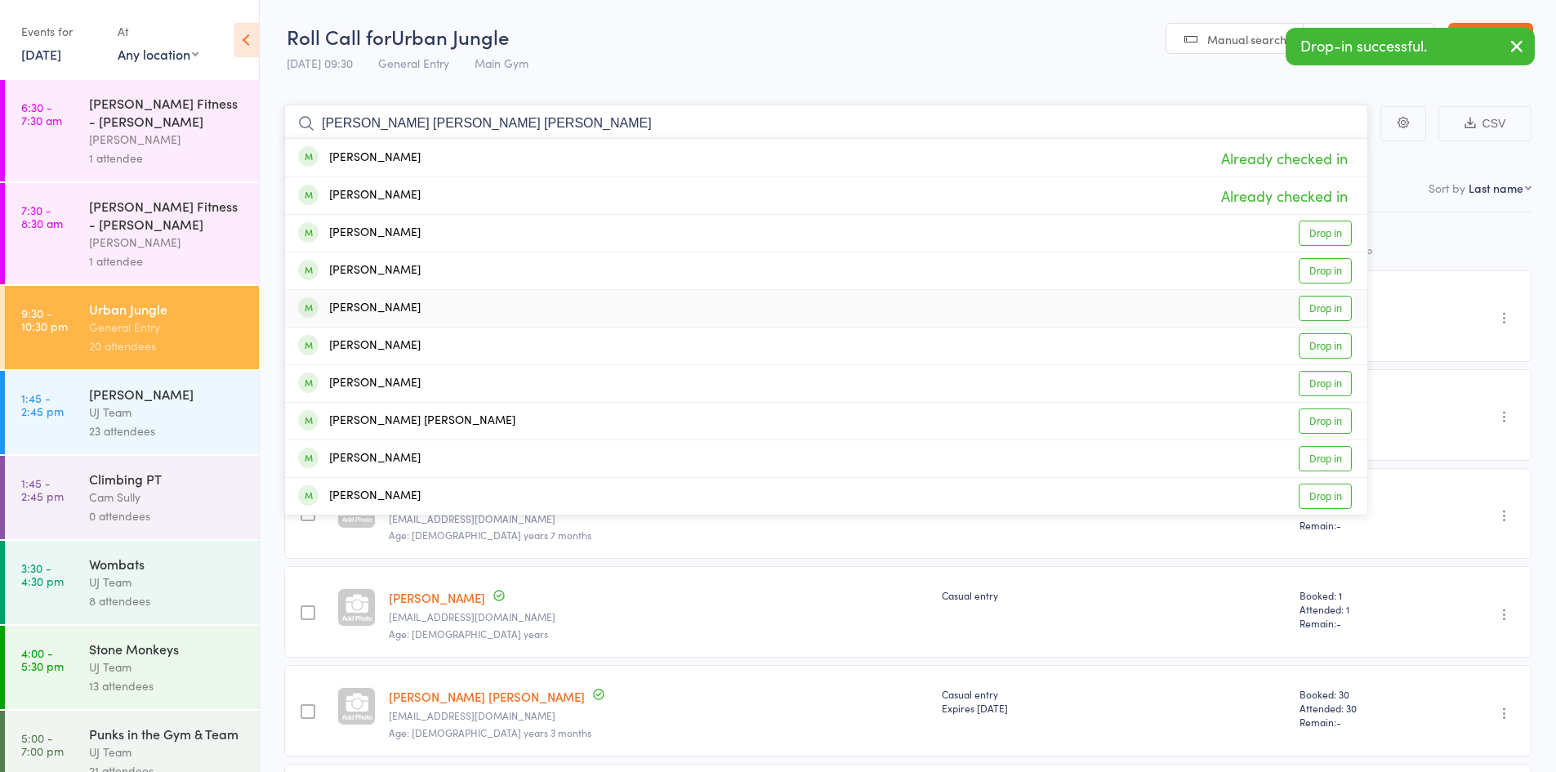
type input "[PERSON_NAME] [PERSON_NAME] [PERSON_NAME]"
click at [1325, 311] on link "Drop in" at bounding box center [1324, 308] width 53 height 25
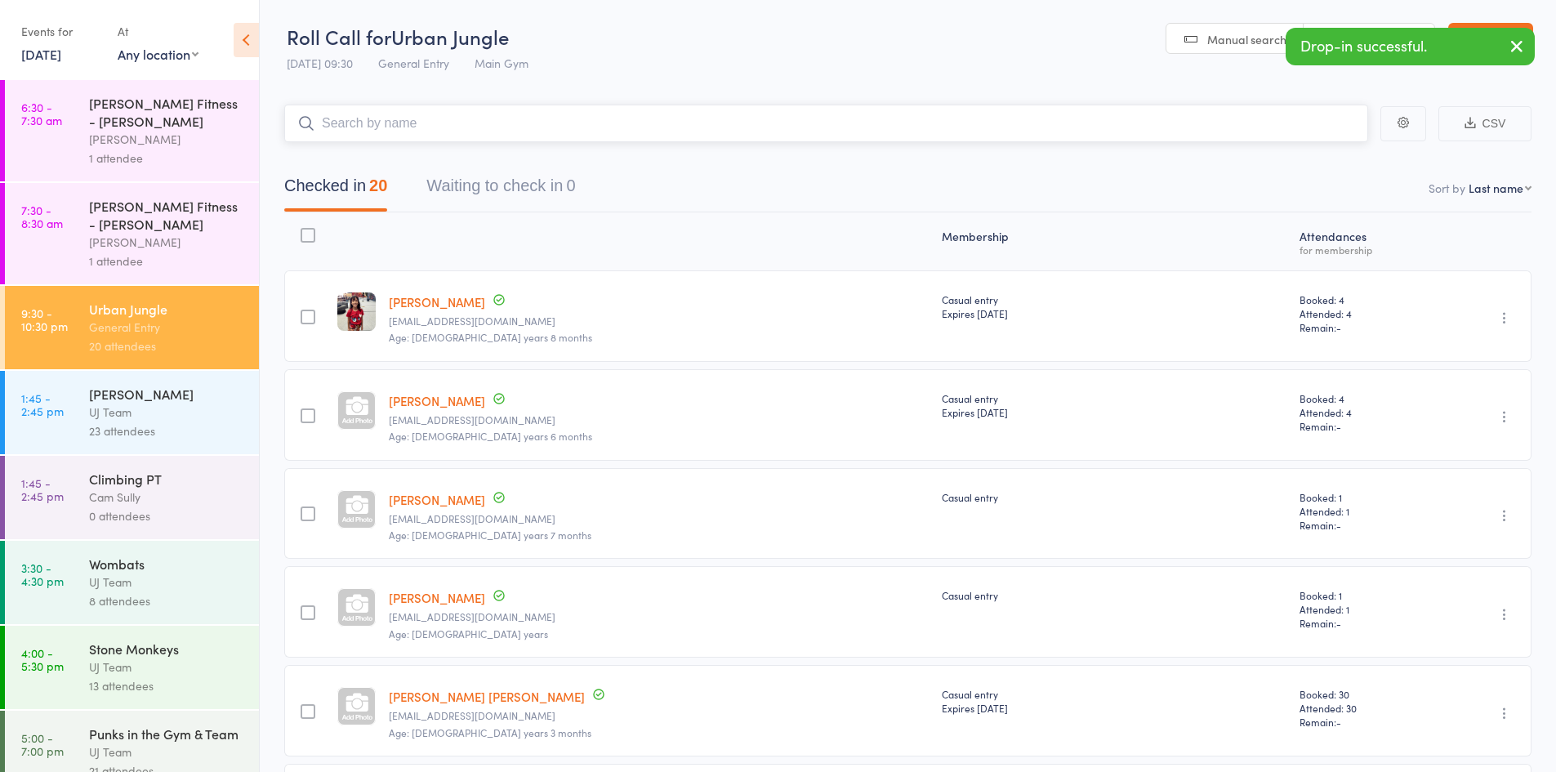
paste input "[PERSON_NAME] [PERSON_NAME] [PERSON_NAME]"
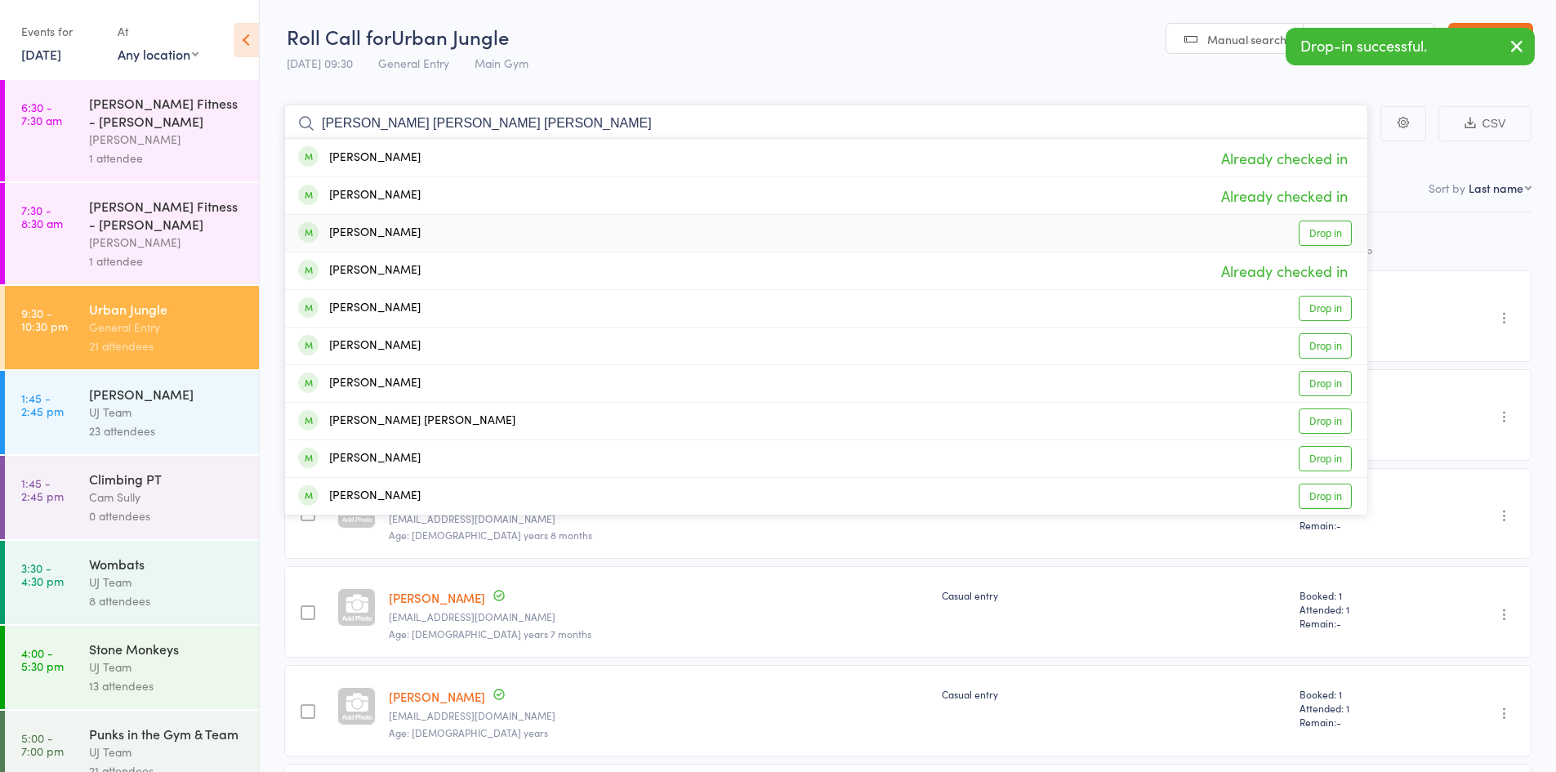
type input "[PERSON_NAME] [PERSON_NAME] [PERSON_NAME]"
click at [1331, 227] on link "Drop in" at bounding box center [1324, 232] width 53 height 25
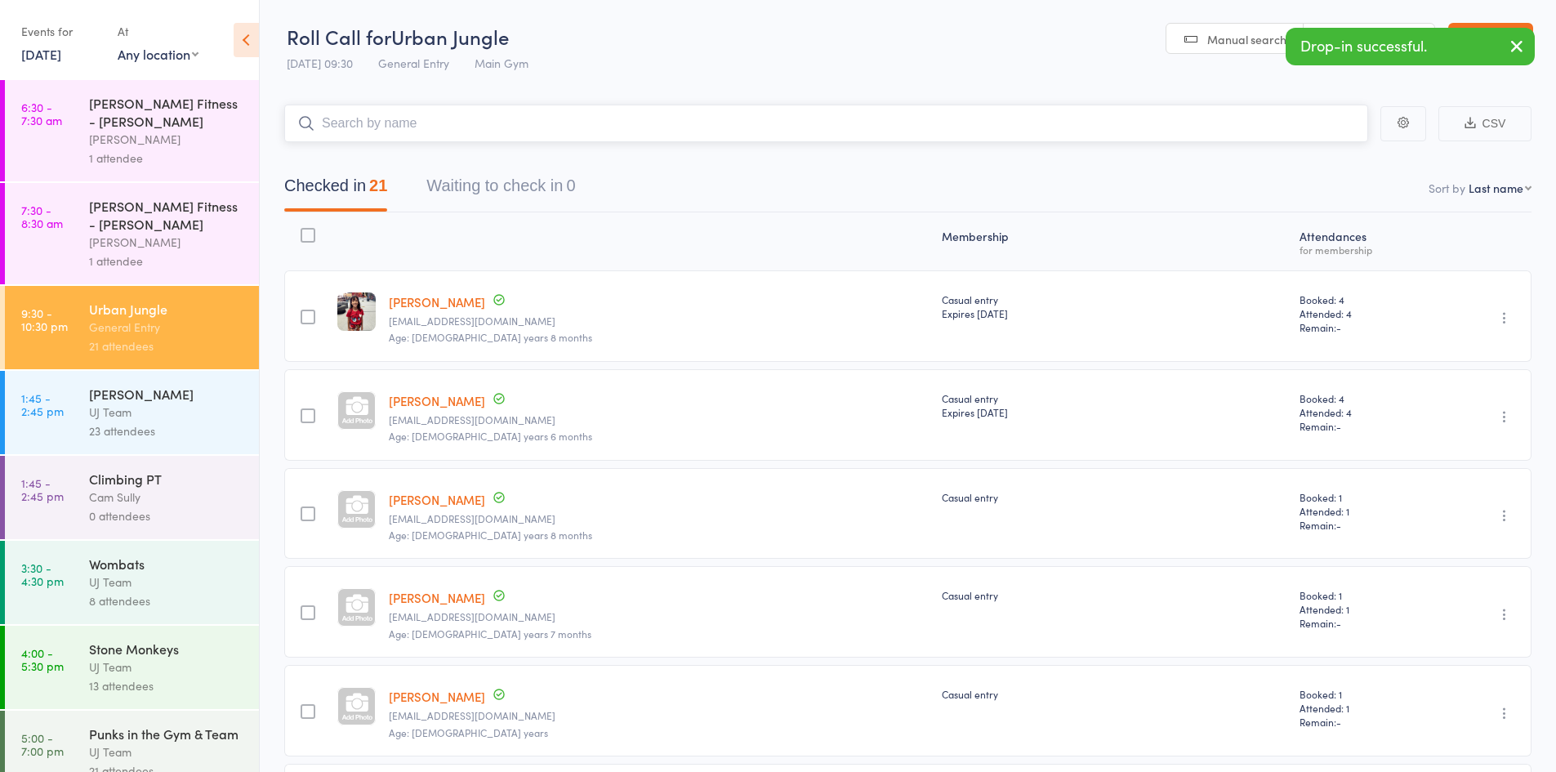
paste input "[PERSON_NAME] [PERSON_NAME] [PERSON_NAME]"
type input "[PERSON_NAME] [PERSON_NAME] [PERSON_NAME]"
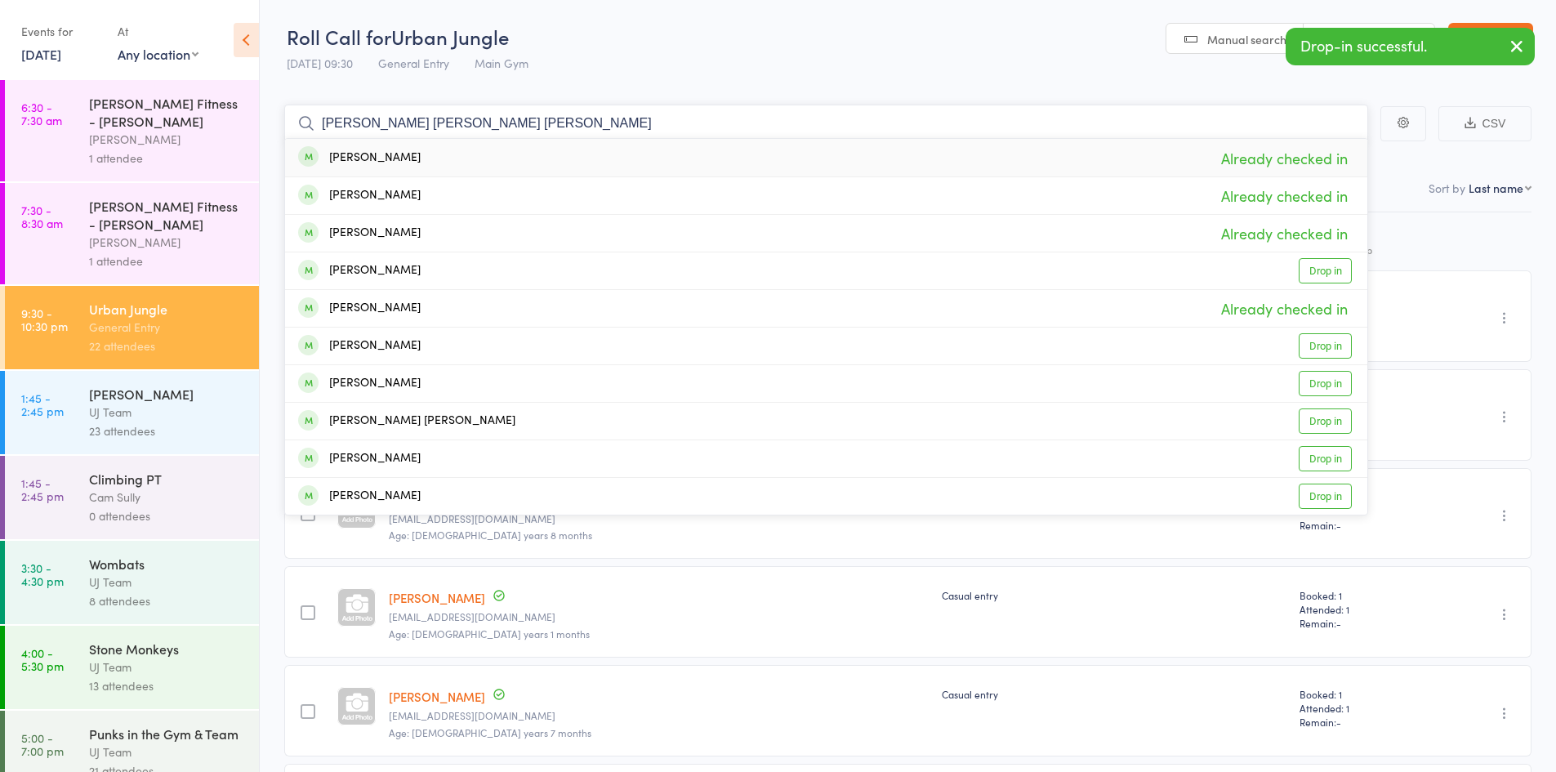
drag, startPoint x: 138, startPoint y: 153, endPoint x: 0, endPoint y: 145, distance: 138.2
click at [0, 145] on div "Roll Call for Urban Jungle [DATE] 09:30 General Entry Main Gym Manual search Sc…" at bounding box center [778, 386] width 1556 height 772
